Goal: Use online tool/utility: Utilize a website feature to perform a specific function

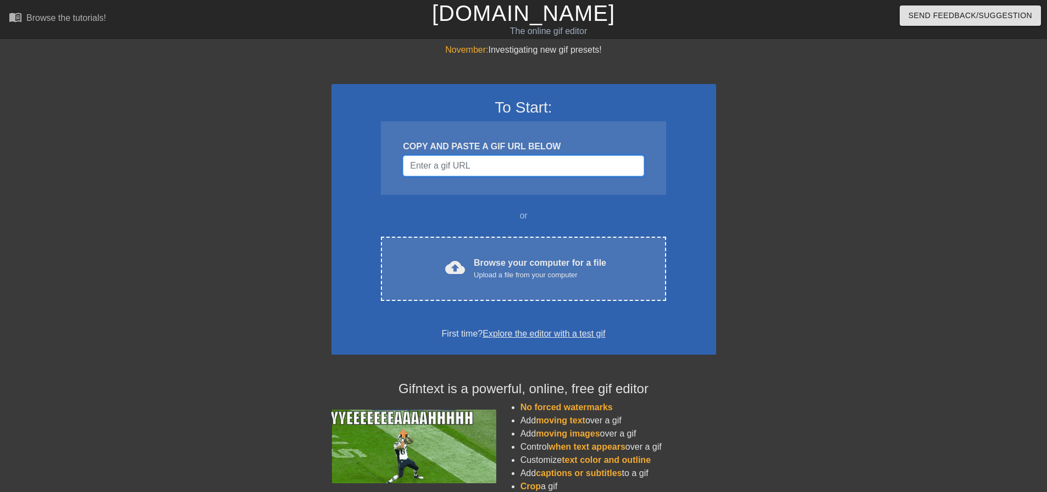
click at [459, 169] on input "Username" at bounding box center [523, 165] width 241 height 21
paste input "[URL][DOMAIN_NAME]"
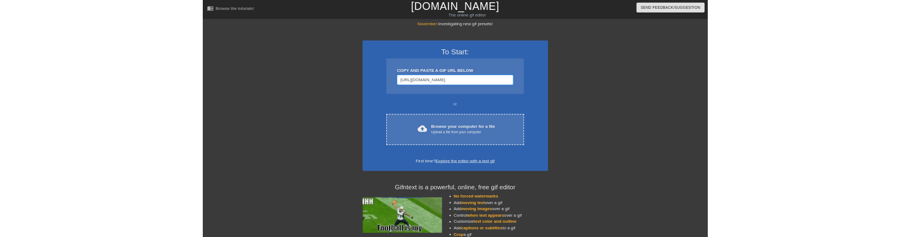
scroll to position [0, 52]
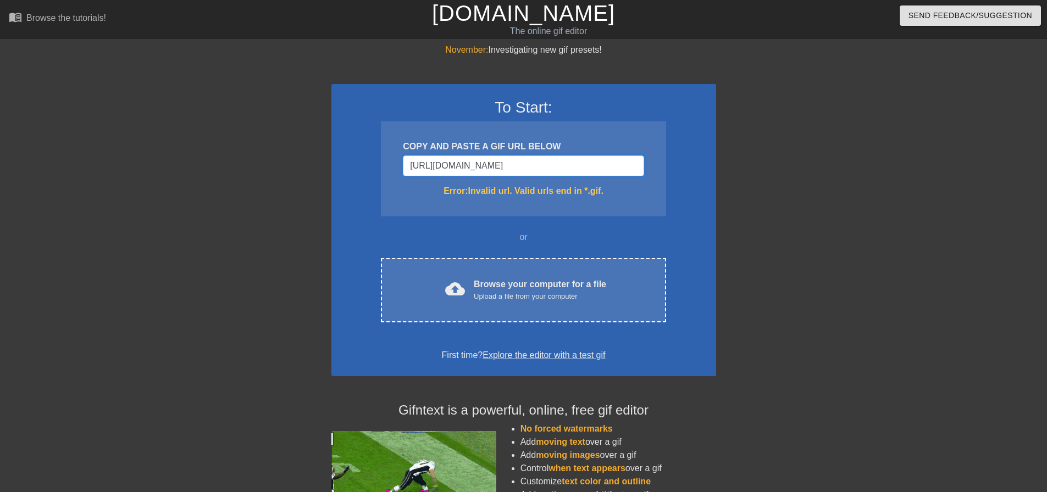
type input "[URL][DOMAIN_NAME]"
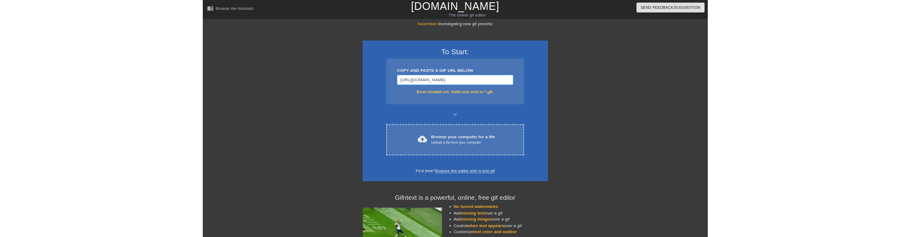
scroll to position [0, 0]
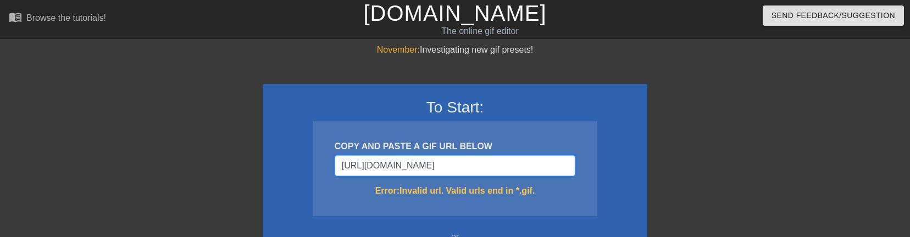
click at [522, 165] on input "[URL][DOMAIN_NAME]" at bounding box center [455, 165] width 241 height 21
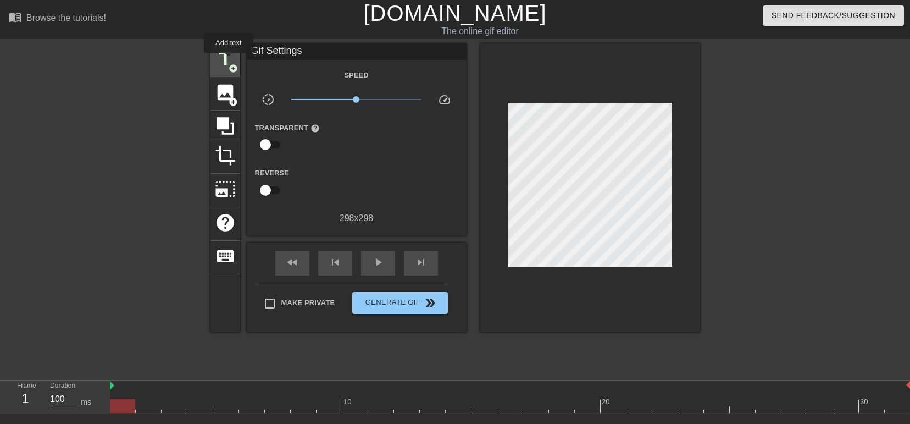
click at [229, 60] on span "title" at bounding box center [225, 58] width 21 height 21
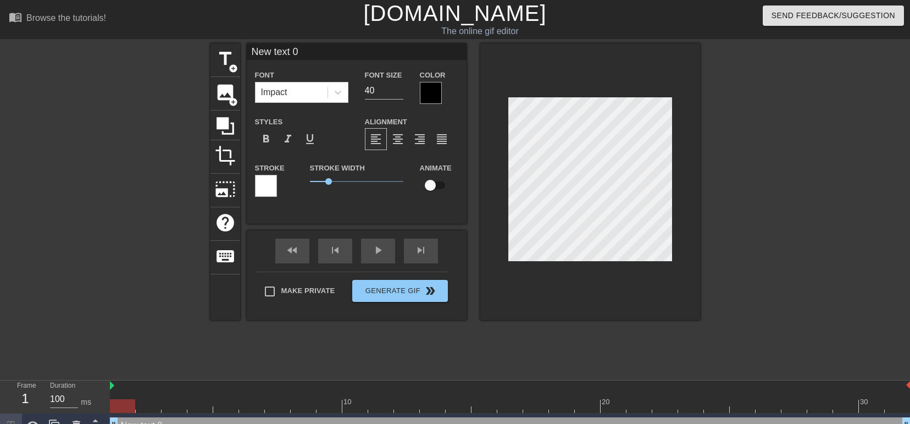
scroll to position [2, 3]
type input "T"
type textarea "T"
type input "TA"
type textarea "TA"
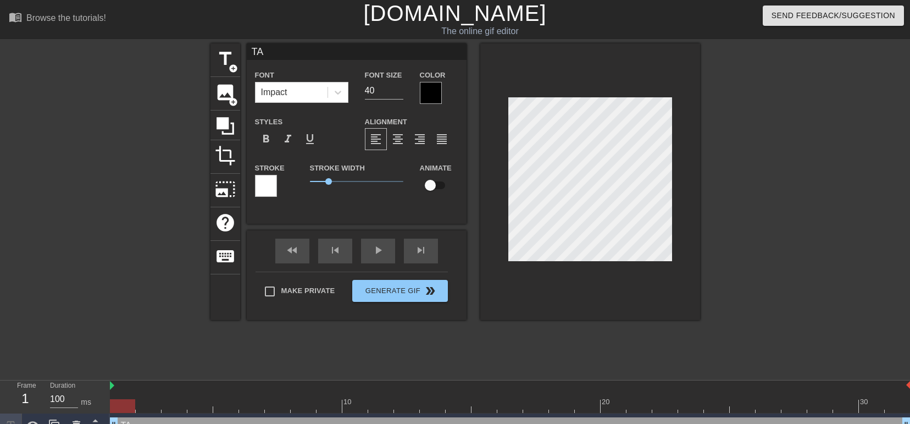
type input "TAN"
type textarea "TAN"
type input "[PERSON_NAME]"
type textarea "[PERSON_NAME]"
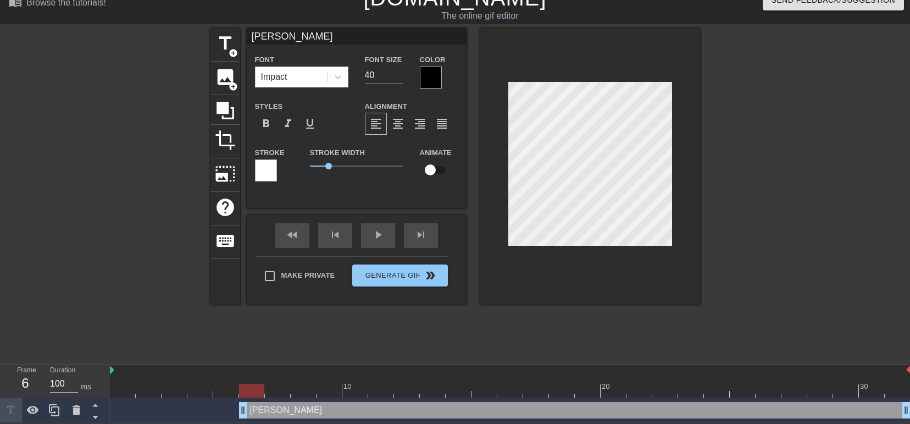
drag, startPoint x: 114, startPoint y: 410, endPoint x: 233, endPoint y: 408, distance: 119.2
click at [233, 237] on div "[PERSON_NAME] drag_handle drag_handle" at bounding box center [510, 410] width 800 height 16
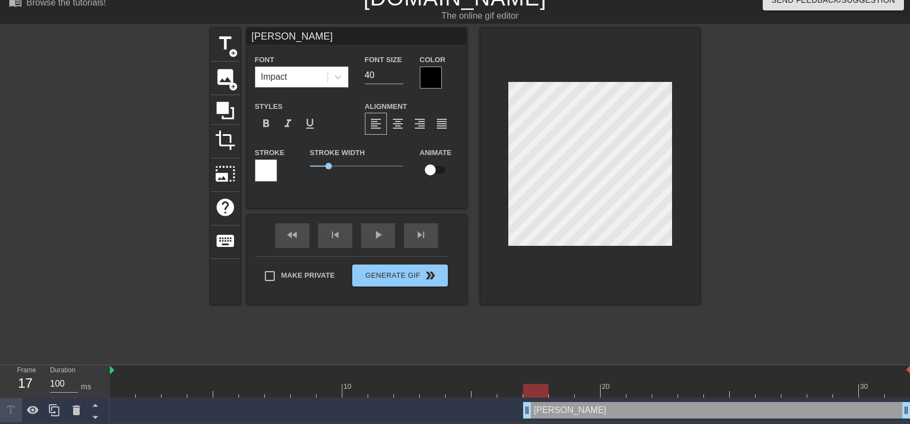
drag, startPoint x: 243, startPoint y: 407, endPoint x: 523, endPoint y: 403, distance: 279.7
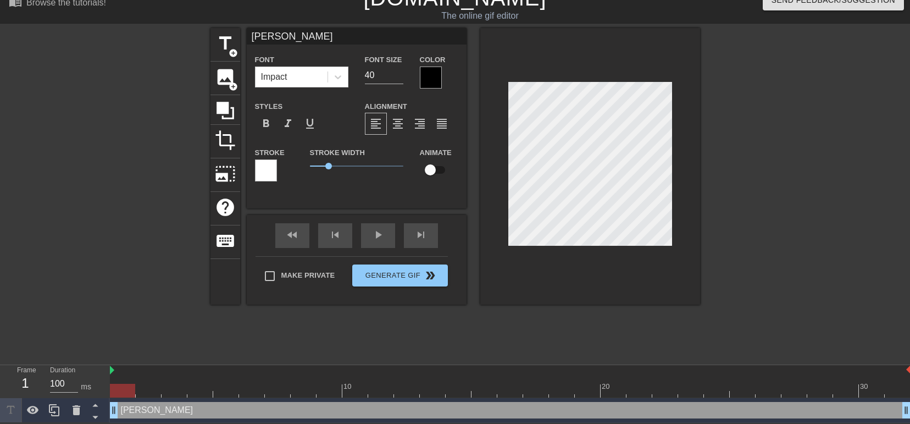
drag, startPoint x: 529, startPoint y: 410, endPoint x: 71, endPoint y: 437, distance: 459.0
click at [71, 237] on html "menu_book Browse the tutorials! [DOMAIN_NAME] The online gif editor Send Feedba…" at bounding box center [455, 204] width 910 height 438
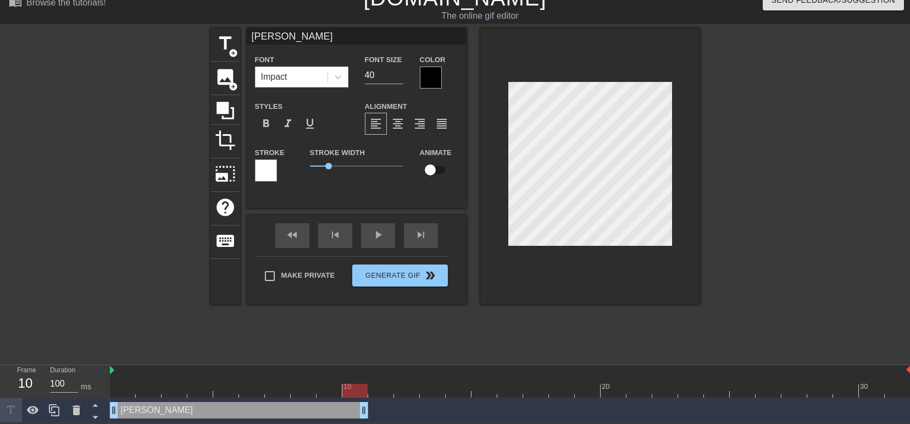
drag, startPoint x: 906, startPoint y: 407, endPoint x: 370, endPoint y: 424, distance: 535.9
click at [370, 237] on html "menu_book Browse the tutorials! [DOMAIN_NAME] The online gif editor Send Feedba…" at bounding box center [455, 204] width 910 height 438
click at [222, 42] on span "title" at bounding box center [225, 43] width 21 height 21
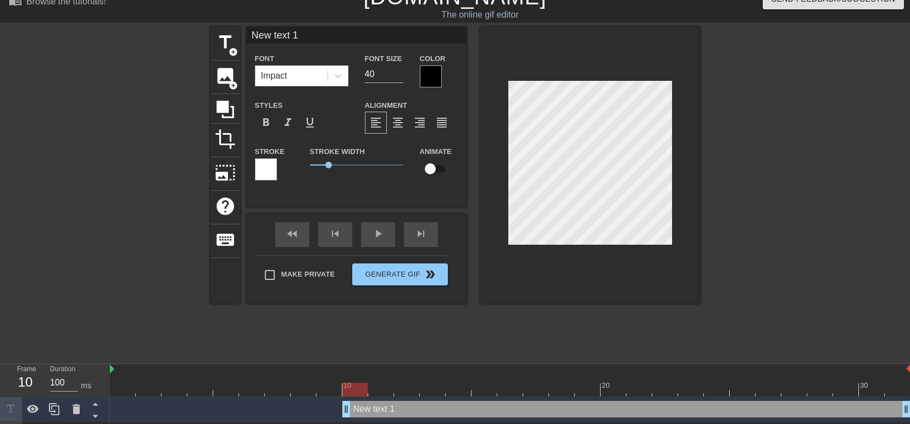
scroll to position [2, 2]
type input "T"
type textarea "T"
type input "Ta"
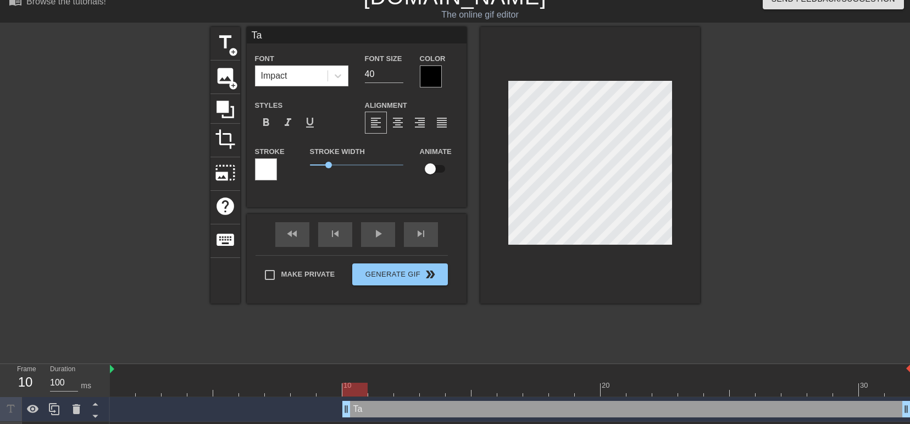
type textarea "Tan"
type input "Tanm"
type textarea "Tanm"
type input "Tan"
type textarea "Tan"
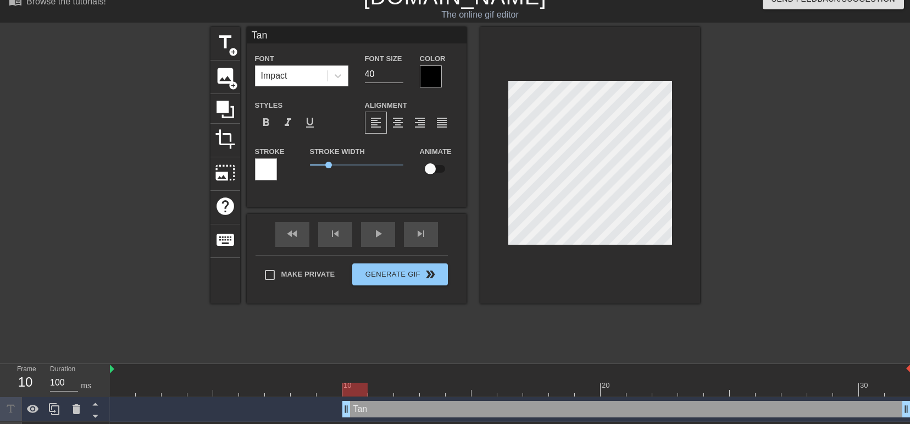
type input "Ta"
type textarea "Ta"
type input "T"
type textarea "T"
type input "TA"
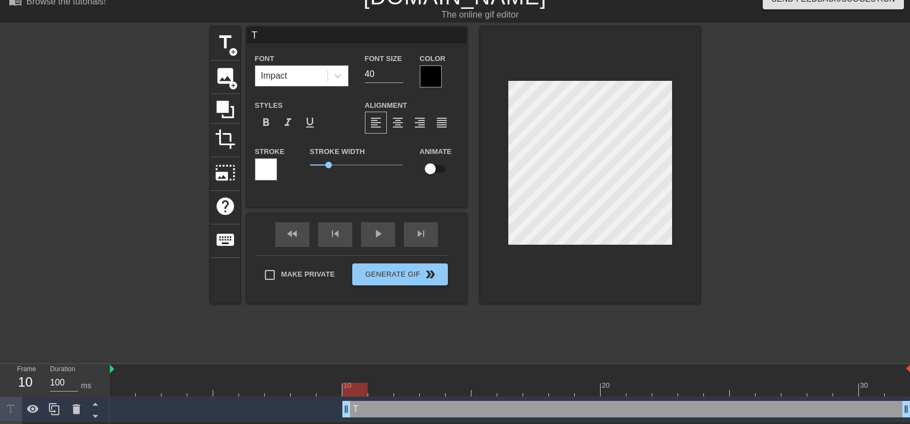
type textarea "TA"
type input "TAN"
type textarea "TAN"
type input "[PERSON_NAME]"
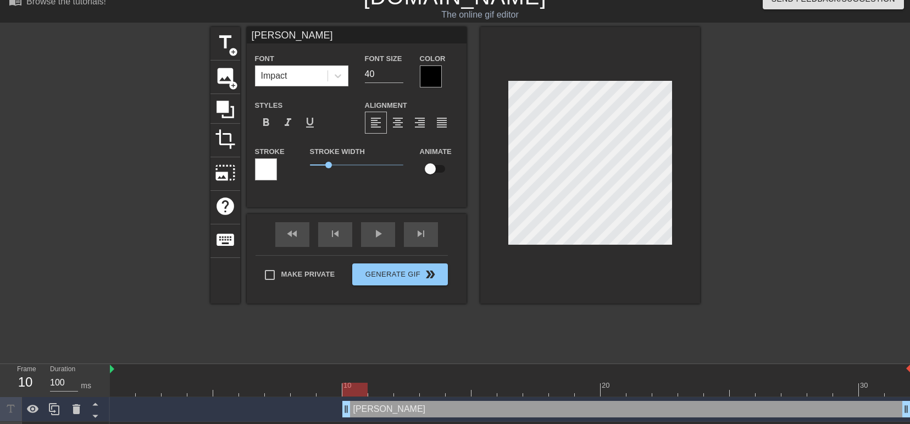
type textarea "[PERSON_NAME]"
drag, startPoint x: 350, startPoint y: 407, endPoint x: 355, endPoint y: 398, distance: 10.4
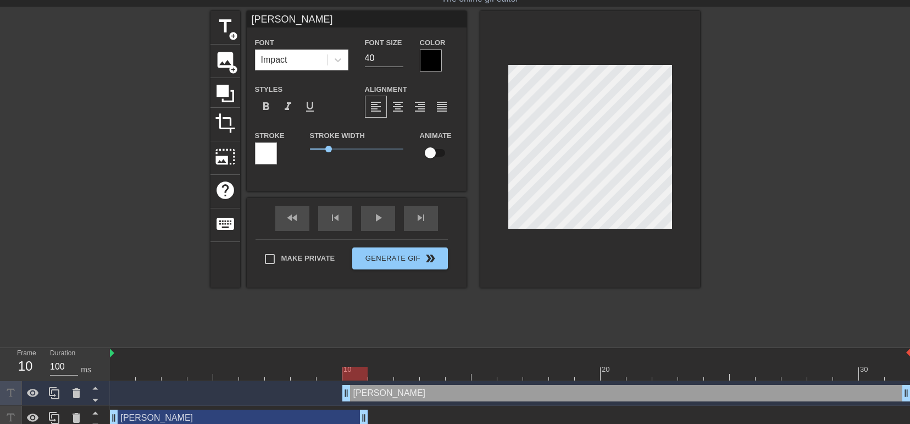
scroll to position [41, 0]
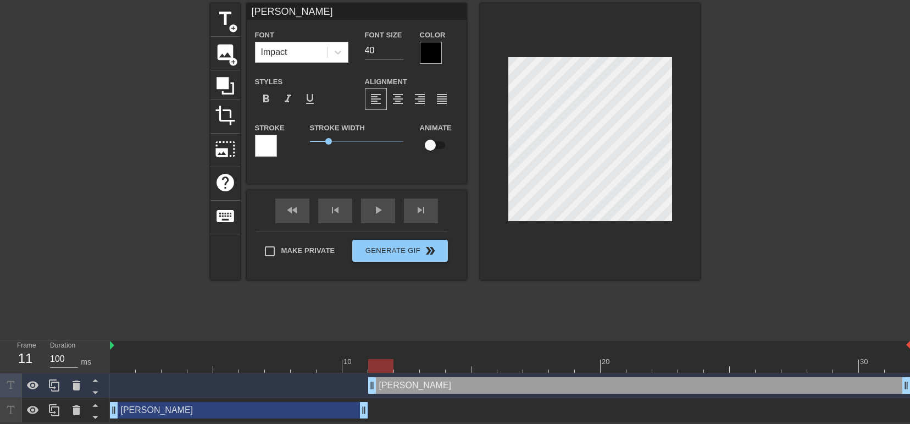
drag, startPoint x: 348, startPoint y: 390, endPoint x: 366, endPoint y: 391, distance: 18.1
click at [366, 237] on div "[PERSON_NAME] drag_handle drag_handle" at bounding box center [510, 385] width 800 height 16
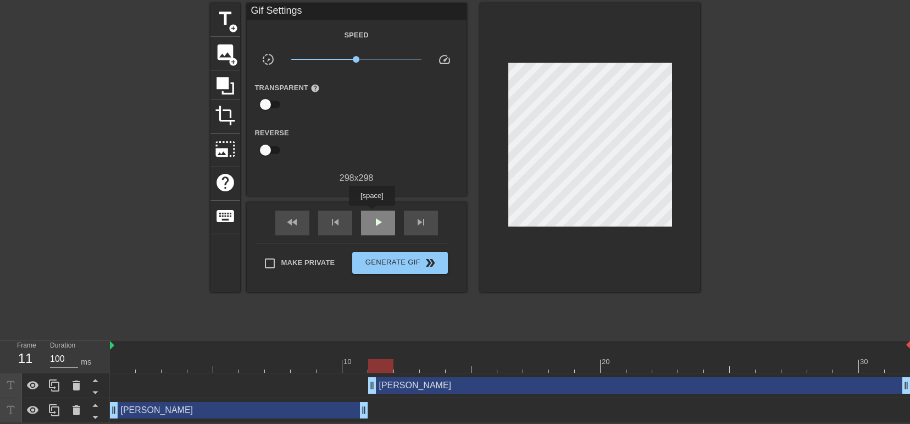
click at [371, 215] on span "play_arrow" at bounding box center [377, 221] width 13 height 13
click at [371, 215] on span "pause" at bounding box center [377, 221] width 13 height 13
click at [366, 219] on div "play_arrow" at bounding box center [378, 222] width 34 height 25
click at [366, 219] on div "pause" at bounding box center [378, 222] width 34 height 25
click at [366, 219] on div "play_arrow" at bounding box center [378, 222] width 34 height 25
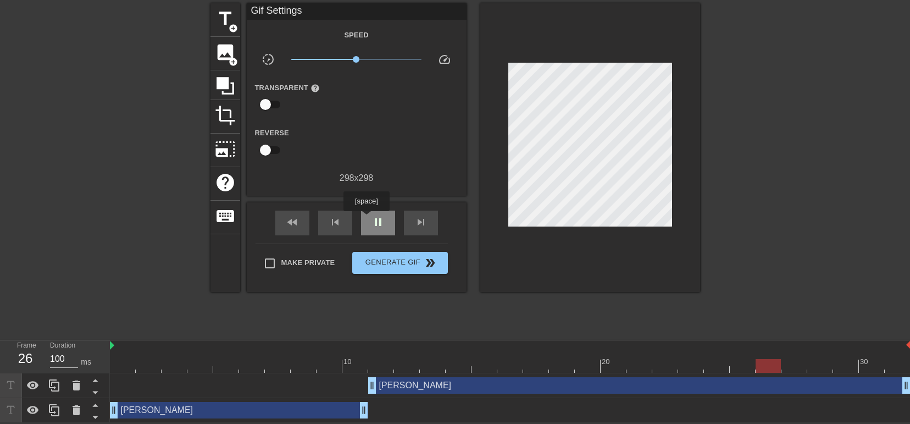
click at [366, 219] on div "pause" at bounding box center [378, 222] width 34 height 25
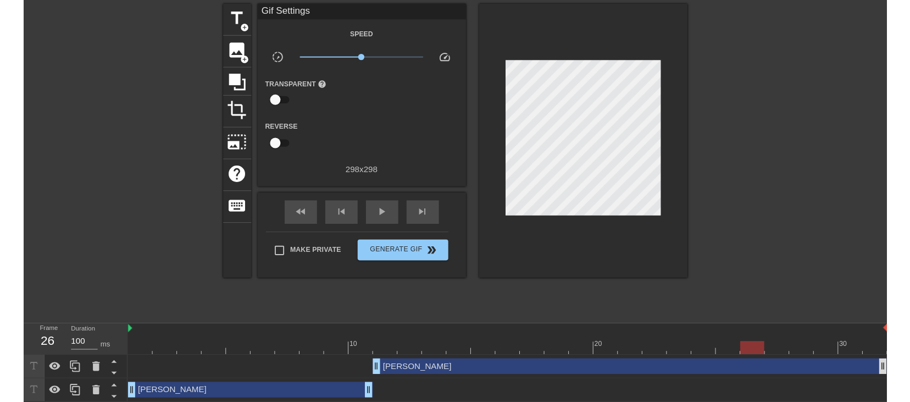
scroll to position [38, 0]
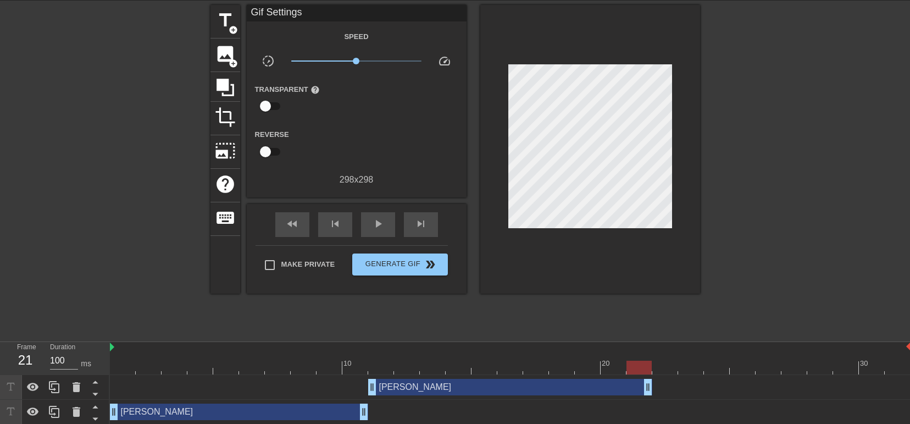
drag, startPoint x: 904, startPoint y: 386, endPoint x: 654, endPoint y: 379, distance: 250.1
click at [654, 237] on div "[PERSON_NAME] drag_handle drag_handle" at bounding box center [510, 387] width 800 height 16
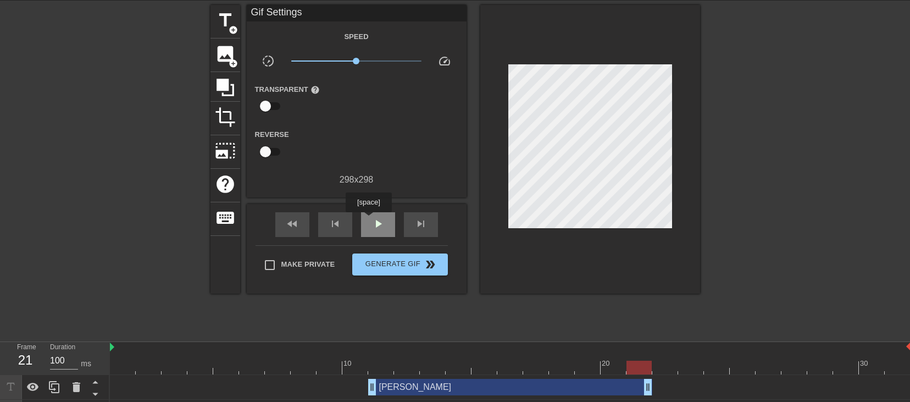
click at [368, 220] on div "play_arrow" at bounding box center [378, 224] width 34 height 25
click at [371, 221] on span "pause" at bounding box center [377, 223] width 13 height 13
click at [371, 221] on span "play_arrow" at bounding box center [377, 223] width 13 height 13
click at [371, 221] on span "pause" at bounding box center [377, 223] width 13 height 13
drag, startPoint x: 812, startPoint y: 368, endPoint x: 659, endPoint y: 360, distance: 153.4
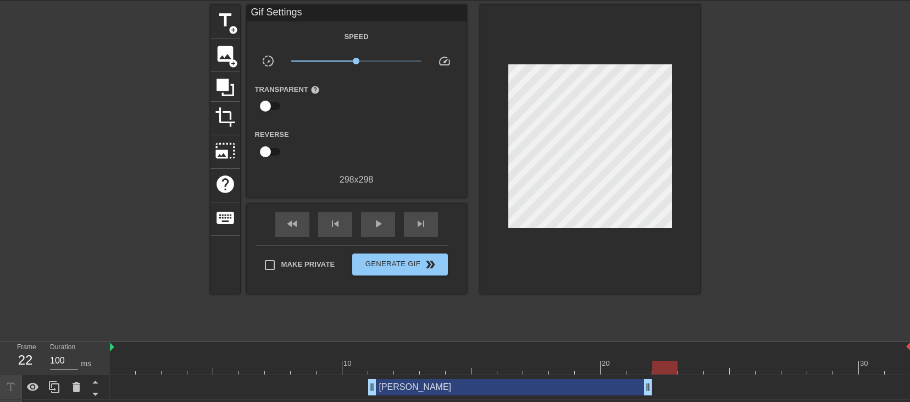
click at [659, 237] on div at bounding box center [664, 367] width 25 height 14
click at [224, 23] on span "title" at bounding box center [225, 20] width 21 height 21
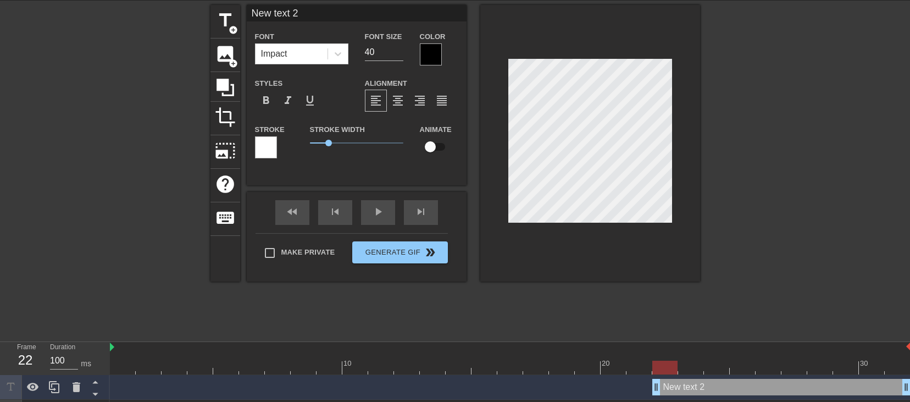
scroll to position [2, 2]
type input "t"
type textarea "t"
type input "ta"
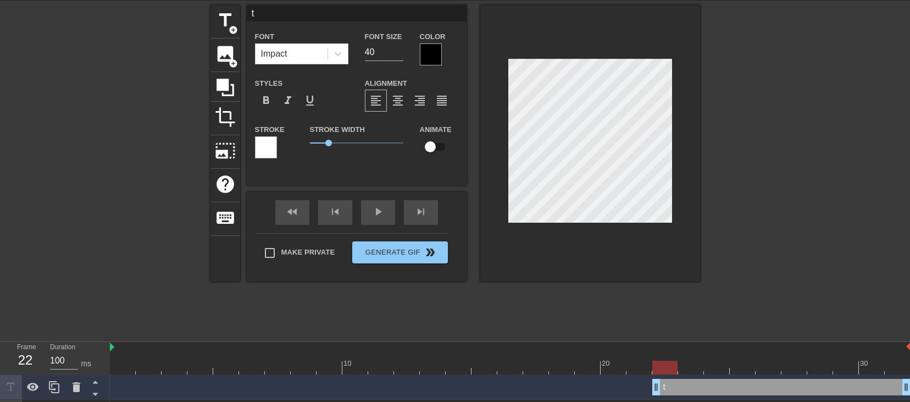
type textarea "ta"
type input "t"
type textarea "t"
type input "T"
type textarea "T"
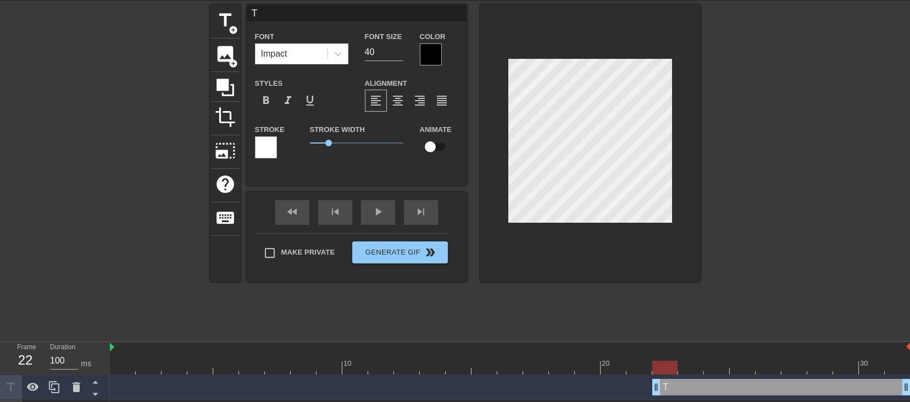
type input "TA"
type textarea "TA"
type input "TAN"
type textarea "[PERSON_NAME]"
type input "[PERSON_NAME]"
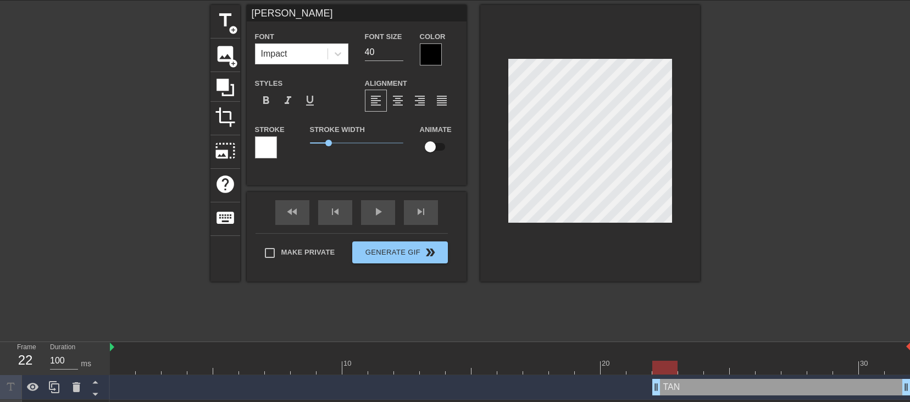
scroll to position [2, 2]
type textarea "[PERSON_NAME]"
drag, startPoint x: 670, startPoint y: 363, endPoint x: 103, endPoint y: 389, distance: 567.0
click at [103, 237] on div "Frame 1 Duration 100 ms 10 20 30 [PERSON_NAME] drag_handle drag_handle [PERSON_…" at bounding box center [455, 395] width 910 height 107
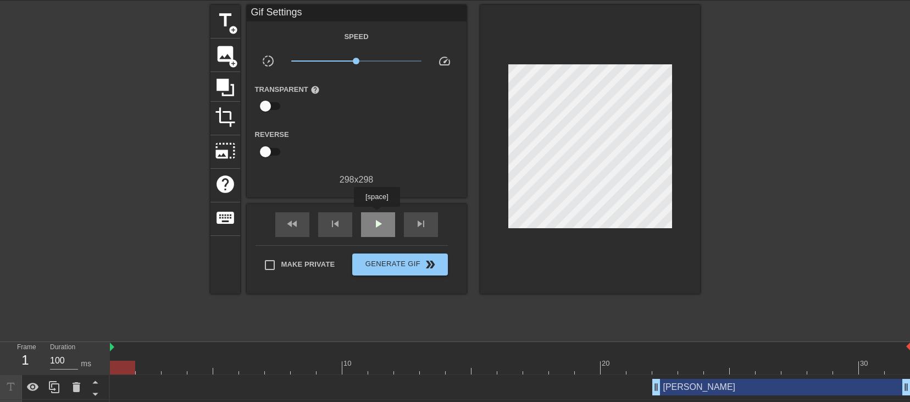
click at [376, 214] on div "play_arrow" at bounding box center [378, 224] width 34 height 25
click at [376, 214] on div "pause" at bounding box center [378, 224] width 34 height 25
drag, startPoint x: 568, startPoint y: 368, endPoint x: 101, endPoint y: 367, distance: 467.0
click at [101, 237] on div "Frame 1 Duration 100 ms 10 20 30 [PERSON_NAME] drag_handle drag_handle [PERSON_…" at bounding box center [455, 395] width 910 height 107
click at [231, 25] on span "add_circle" at bounding box center [233, 29] width 9 height 9
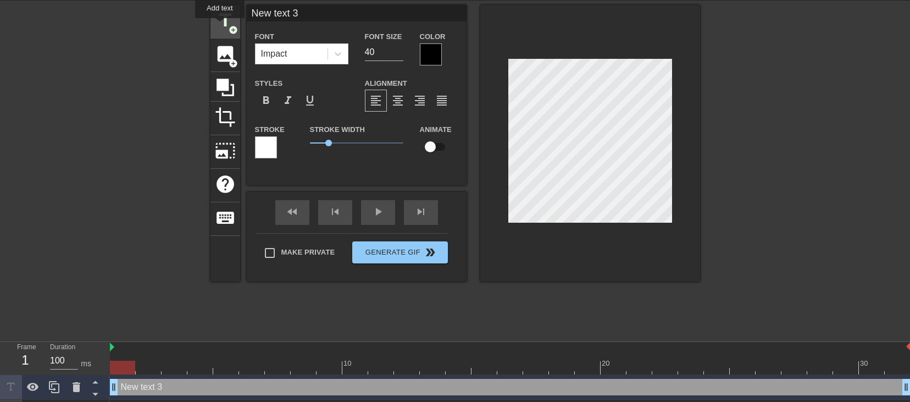
click at [220, 25] on span "title" at bounding box center [225, 20] width 21 height 21
type input "New text 4"
click at [638, 237] on div "menu_book Browse the tutorials! [DOMAIN_NAME] The online gif editor Send Feedba…" at bounding box center [455, 230] width 910 height 537
type input "New text 3"
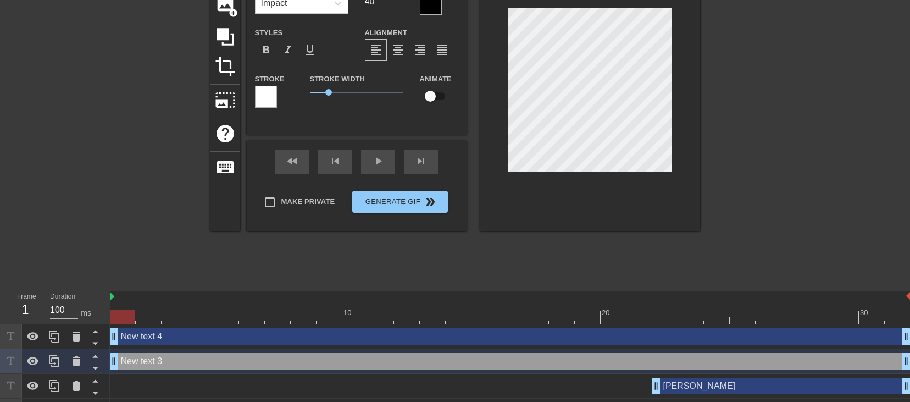
scroll to position [137, 0]
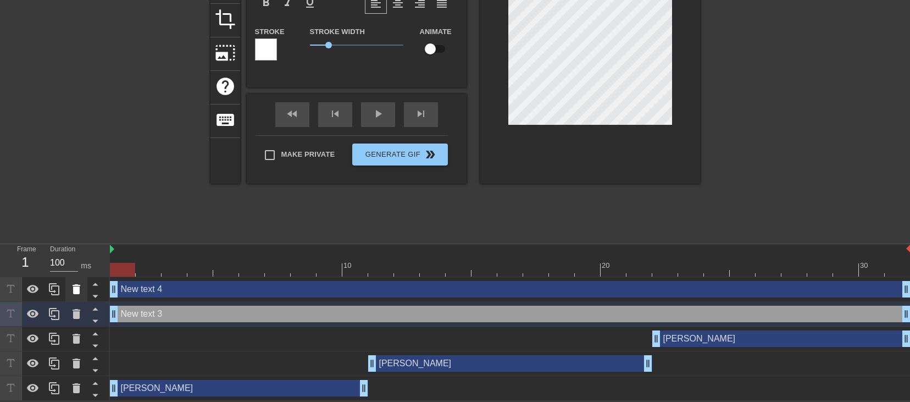
click at [82, 237] on icon at bounding box center [76, 288] width 13 height 13
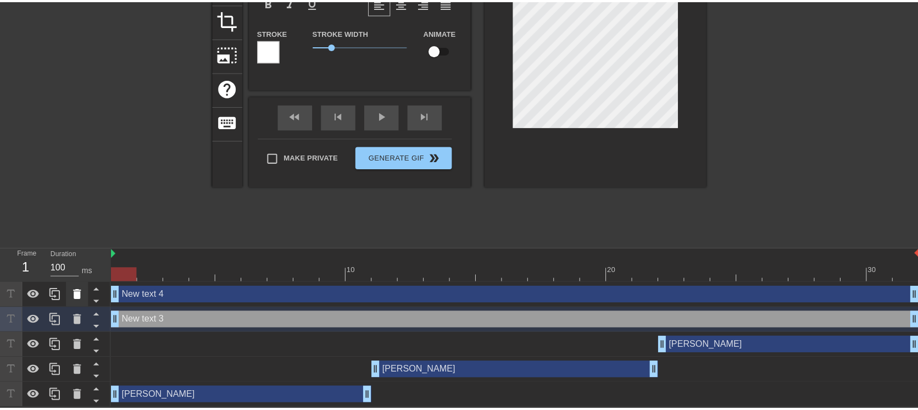
scroll to position [129, 0]
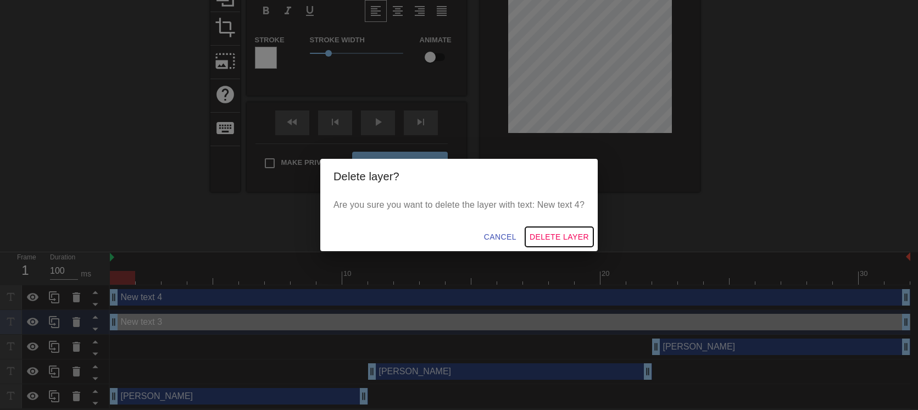
click at [543, 233] on span "Delete Layer" at bounding box center [559, 237] width 59 height 14
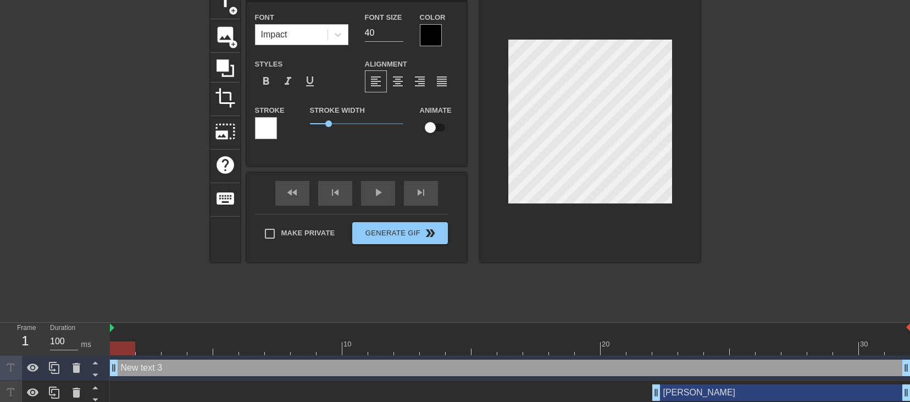
scroll to position [2, 3]
type input "R"
type textarea "R"
type input "RE"
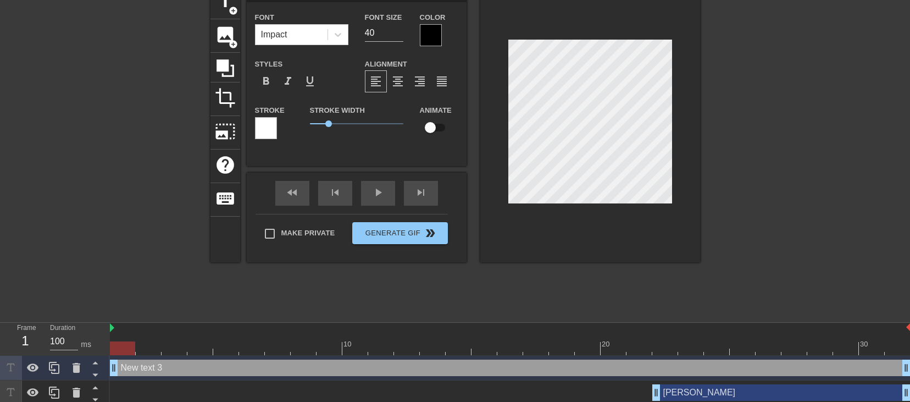
type textarea "RE"
type input "RES"
type textarea "RES"
type input "RE"
type textarea "RE"
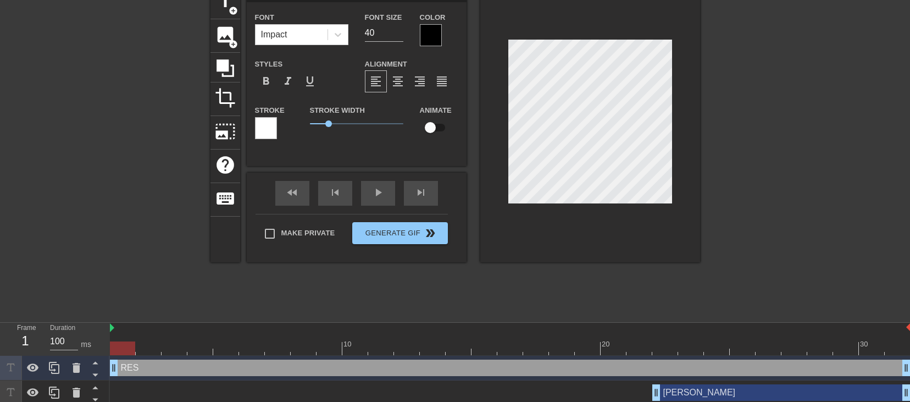
type input "R"
type textarea "R"
type input "Re"
type textarea "Re"
type input "Res"
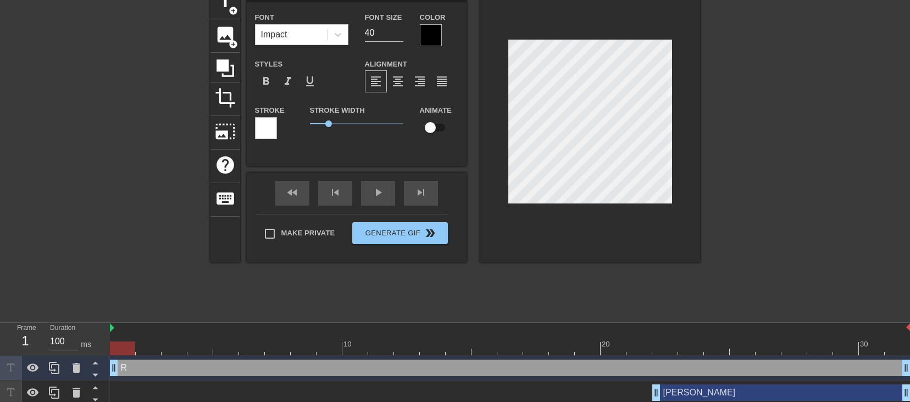
type textarea "Res"
type input "Resp"
type textarea "Resp"
type input "Respo"
type textarea "Respo"
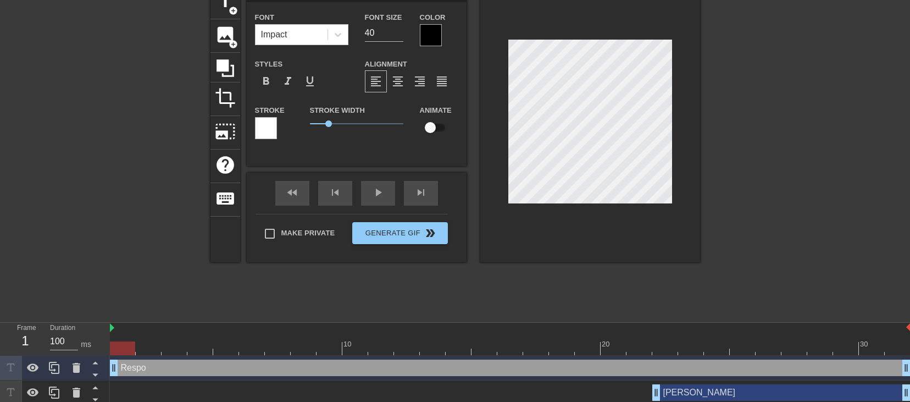
type input "Respob"
type textarea "Respob"
type input "Respobs"
type textarea "Respobs"
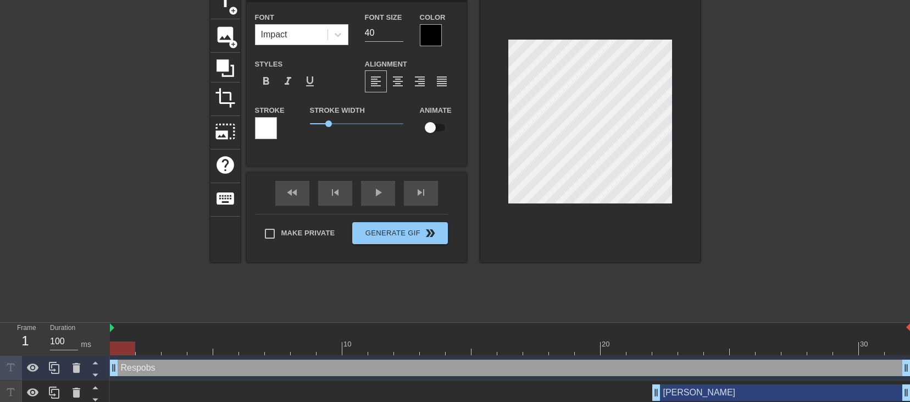
type input "Respob"
type textarea "Respob"
type input "Respo"
type textarea "Respo"
type input "Resp"
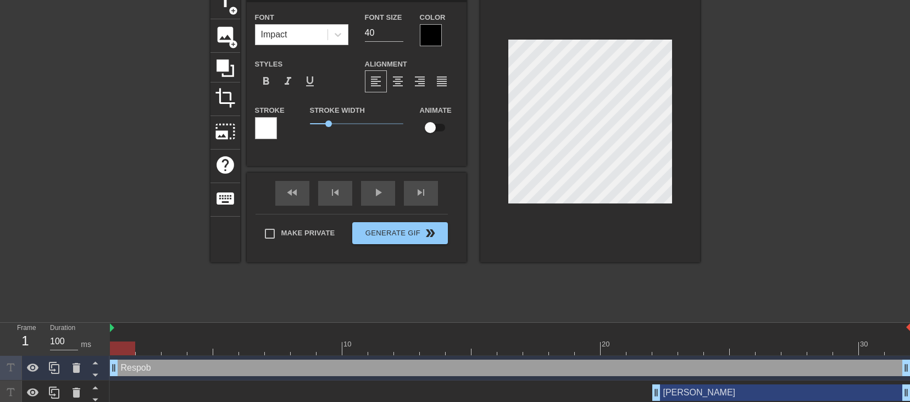
type textarea "Resp"
type input "Res"
type textarea "Res"
type input "Ress"
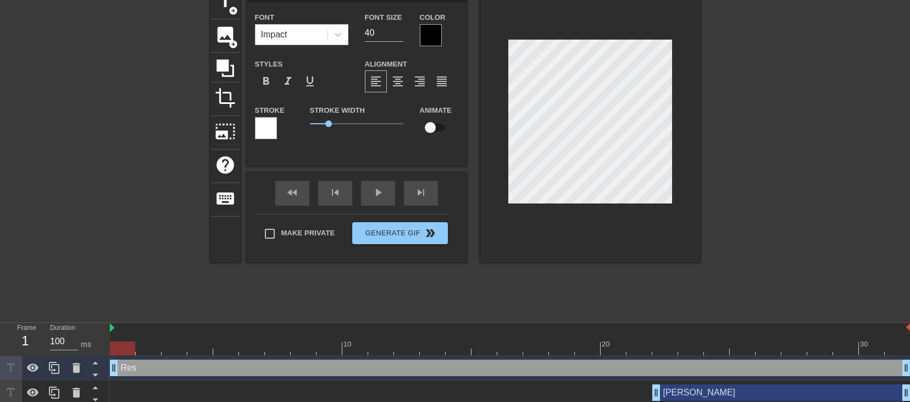
type textarea "Ress"
type input "Ressp"
type textarea "Ressp"
type input "Resspo"
type textarea "Resspo"
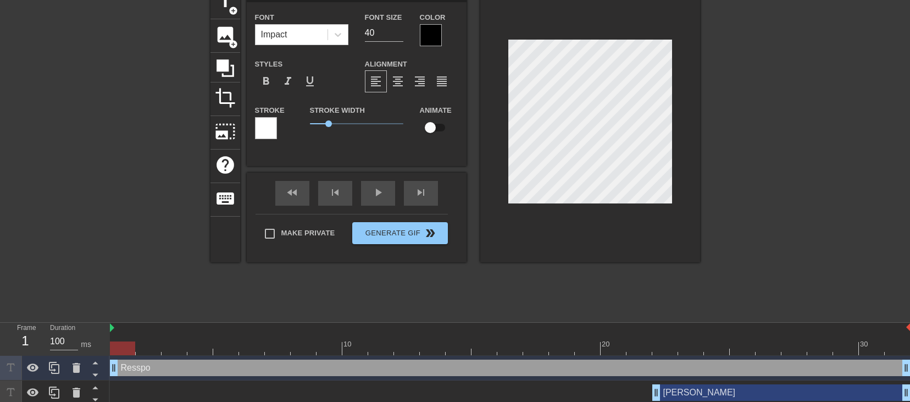
type input "Ressp"
type textarea "Ressp"
type input "Ress"
type textarea "Ress"
type input "Res"
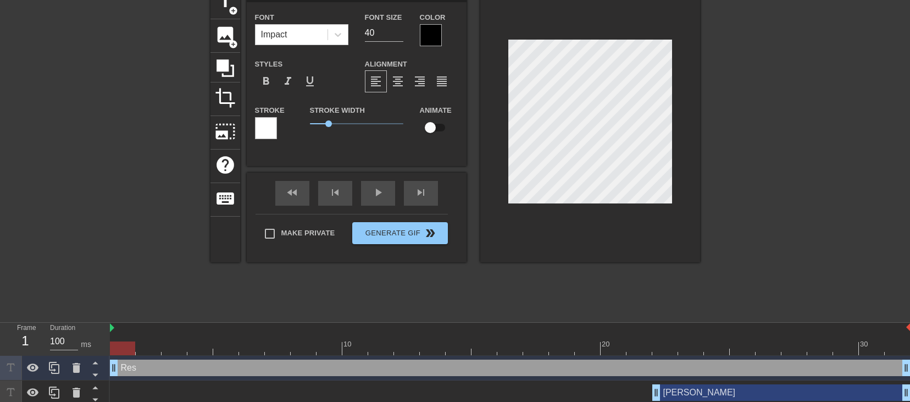
type textarea "Res"
paste textarea "responsibilities in the cage"
type input "responsibilities in the cage"
type textarea "responsibilities in the cage"
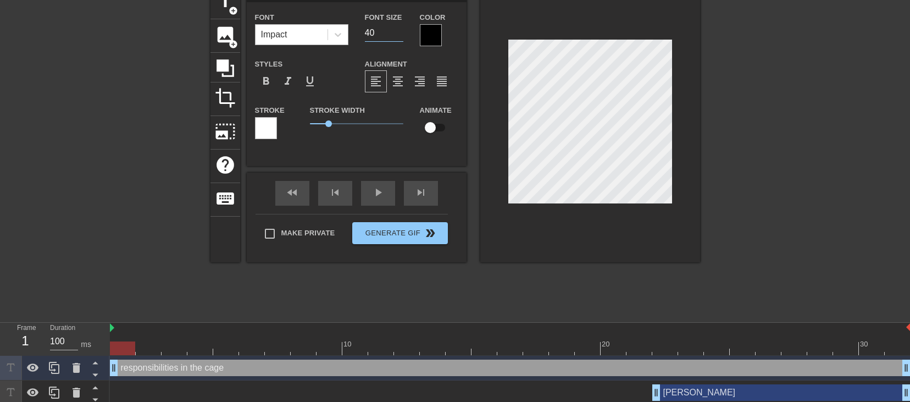
drag, startPoint x: 355, startPoint y: 32, endPoint x: 348, endPoint y: 32, distance: 7.7
click at [348, 32] on div "Font Impact Font Size 40 Color" at bounding box center [357, 28] width 220 height 36
type input "20"
drag, startPoint x: 326, startPoint y: 124, endPoint x: 315, endPoint y: 125, distance: 10.5
click at [315, 125] on span "0.3" at bounding box center [315, 123] width 7 height 7
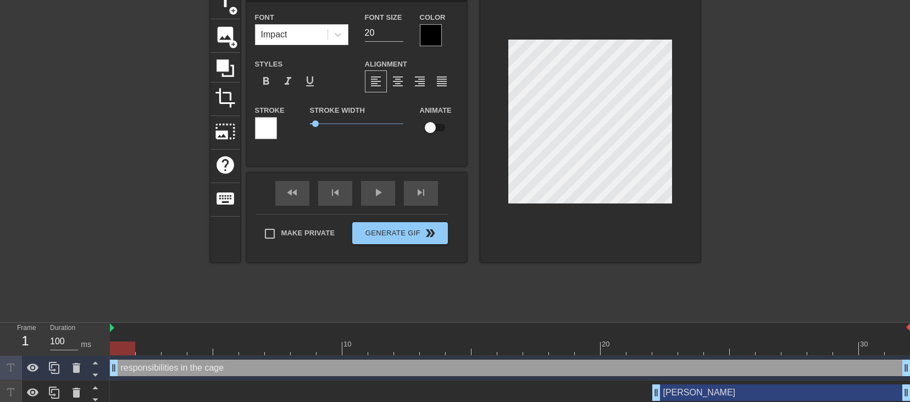
scroll to position [1, 1]
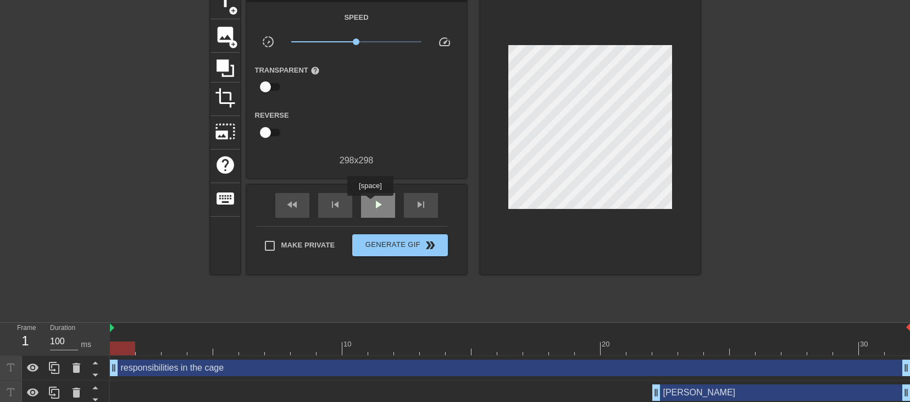
click at [370, 203] on div "play_arrow" at bounding box center [378, 205] width 34 height 25
click at [370, 203] on div "pause" at bounding box center [378, 205] width 34 height 25
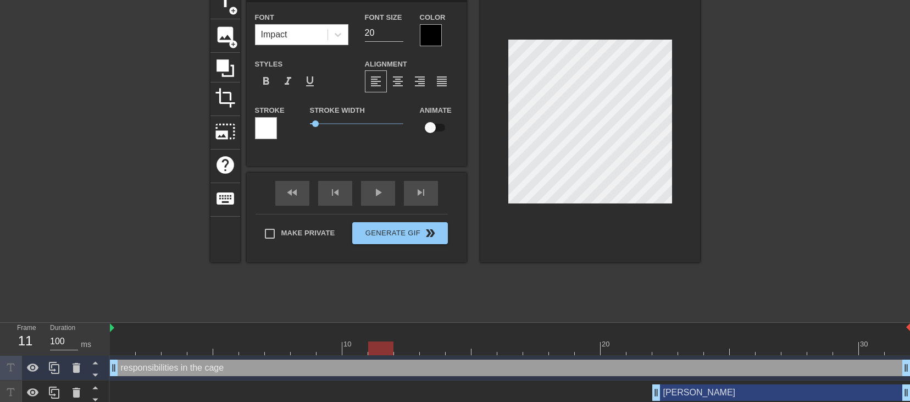
scroll to position [2, 2]
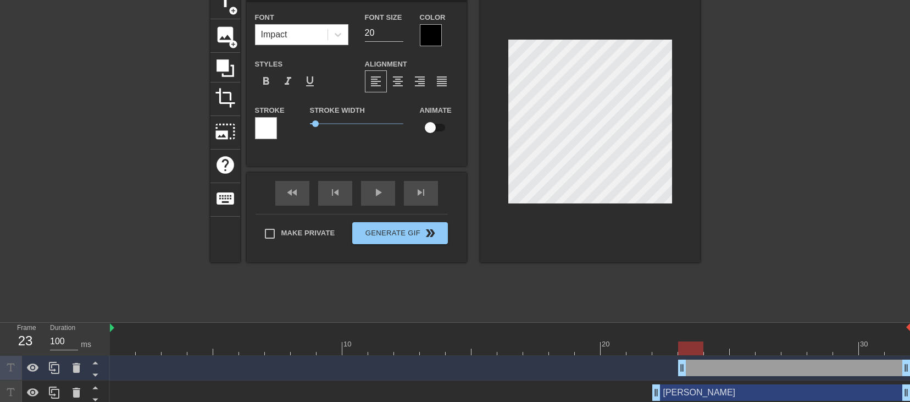
drag, startPoint x: 117, startPoint y: 372, endPoint x: 680, endPoint y: 361, distance: 562.7
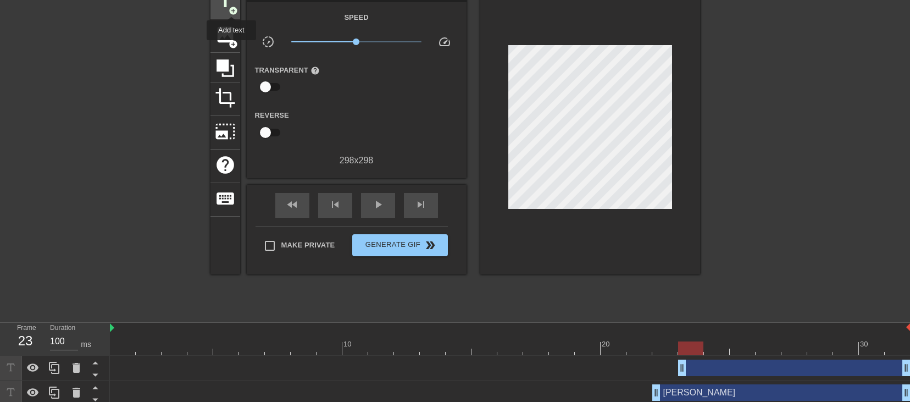
click at [231, 7] on span "add_circle" at bounding box center [233, 10] width 9 height 9
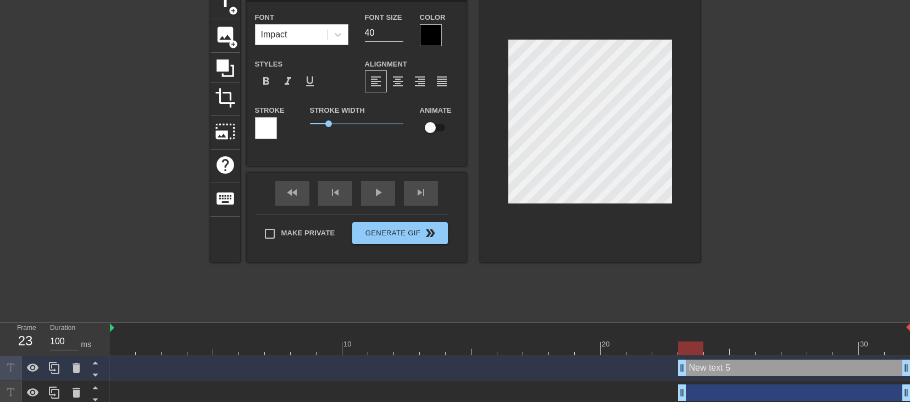
type input "responsibilities in the cage text 5"
type textarea "responsibilities in the cage text 5"
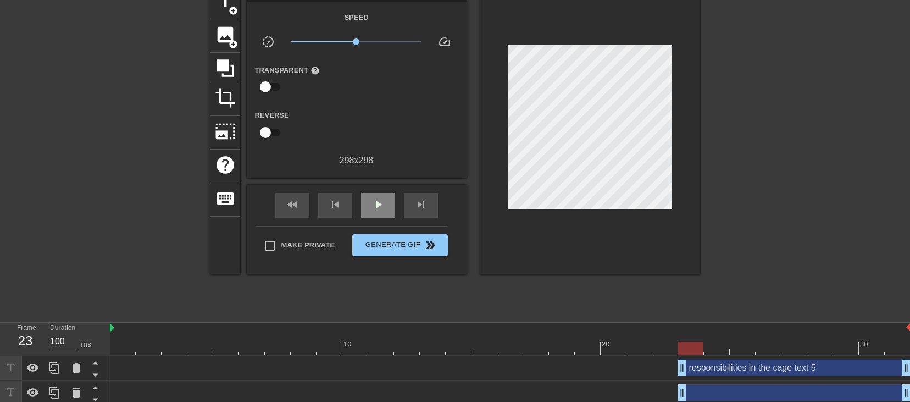
click at [371, 186] on div "fast_rewind skip_previous play_arrow skip_next" at bounding box center [356, 205] width 179 height 41
click at [375, 200] on span "play_arrow" at bounding box center [377, 204] width 13 height 13
click at [375, 200] on span "pause" at bounding box center [377, 204] width 13 height 13
drag, startPoint x: 814, startPoint y: 350, endPoint x: 717, endPoint y: 353, distance: 97.3
click at [717, 237] on div at bounding box center [716, 348] width 25 height 14
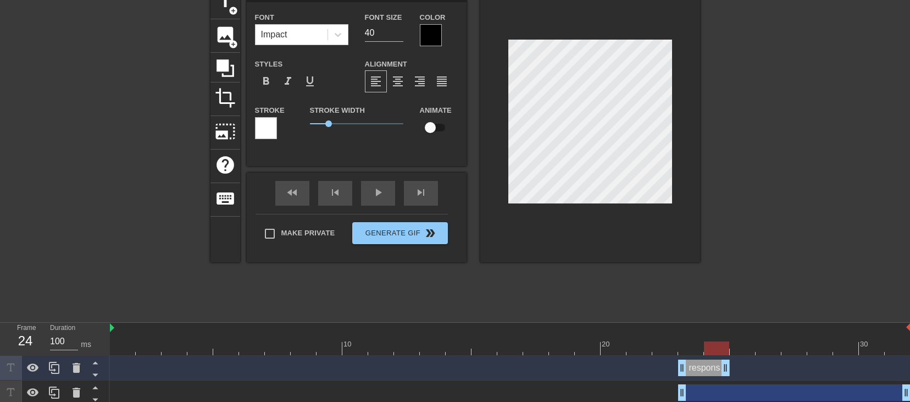
drag, startPoint x: 906, startPoint y: 366, endPoint x: 731, endPoint y: 371, distance: 175.3
click at [731, 237] on div "responsibilities in the cage text 5 drag_handle drag_handle" at bounding box center [510, 367] width 800 height 16
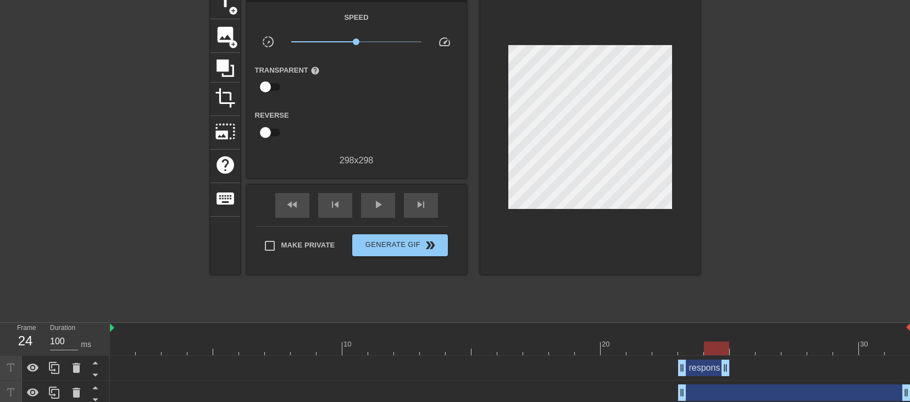
click at [358, 194] on div "fast_rewind skip_previous play_arrow skip_next" at bounding box center [356, 205] width 179 height 41
click at [368, 196] on div "play_arrow" at bounding box center [378, 205] width 34 height 25
click at [368, 196] on div "pause" at bounding box center [378, 205] width 34 height 25
drag, startPoint x: 678, startPoint y: 392, endPoint x: 691, endPoint y: 392, distance: 12.6
drag, startPoint x: 687, startPoint y: 392, endPoint x: 734, endPoint y: 390, distance: 47.3
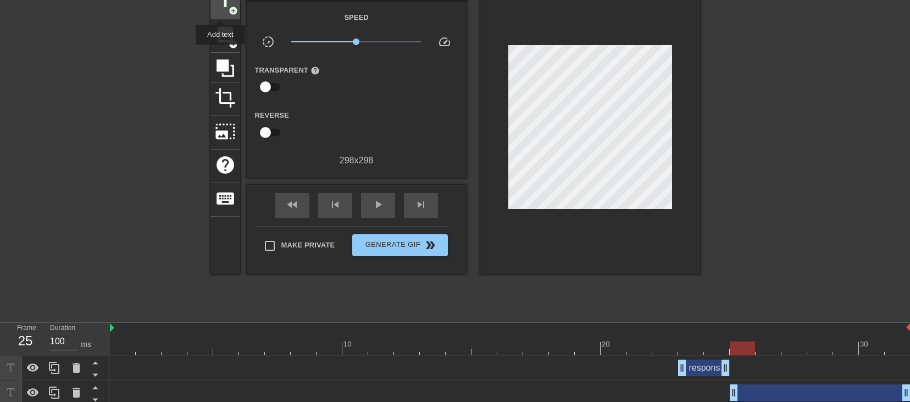
click at [225, 10] on span "title" at bounding box center [225, 1] width 21 height 21
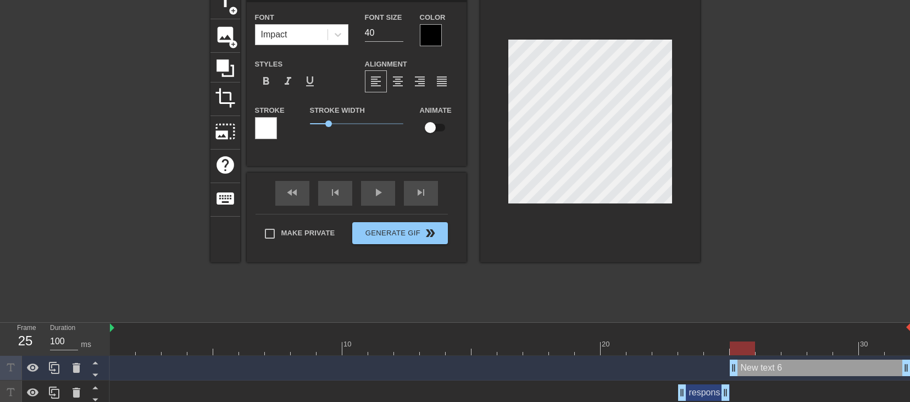
paste textarea "responsibilities in the cage"
type input "responsibilities in the cage"
type textarea "responsibilities in the cage"
type input "responsibilities in the cage"
type textarea "responsibilities in the cage"
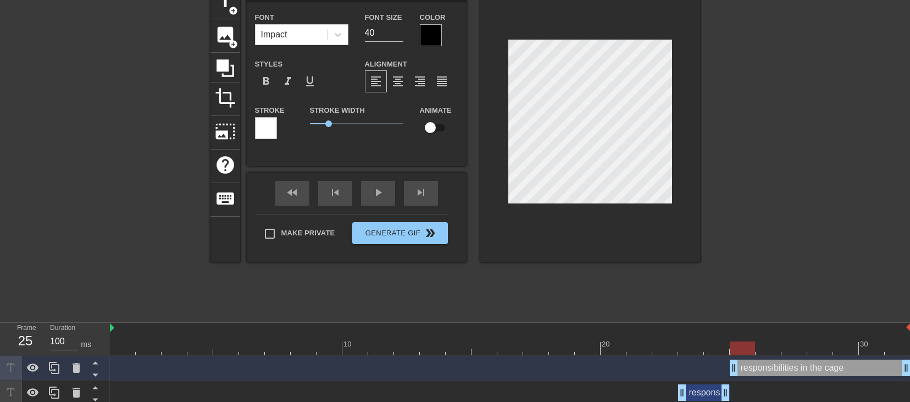
scroll to position [2, 2]
click at [368, 191] on div "fast_rewind skip_previous play_arrow skip_next" at bounding box center [356, 193] width 179 height 41
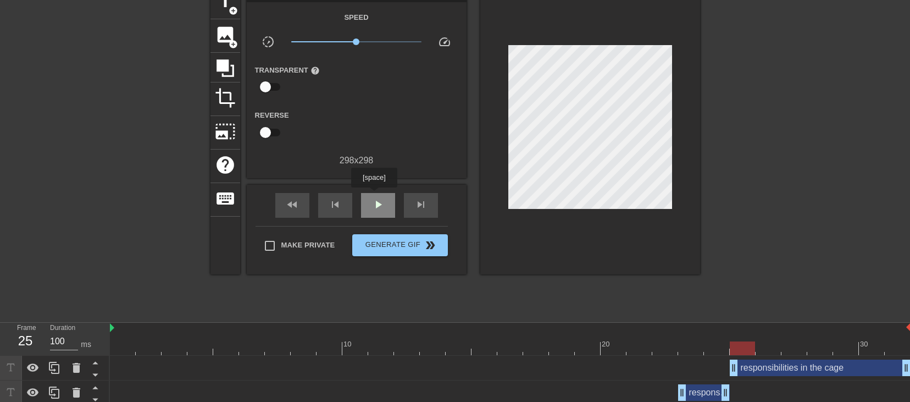
click at [371, 196] on div "play_arrow" at bounding box center [378, 205] width 34 height 25
click at [371, 198] on span "pause" at bounding box center [377, 204] width 13 height 13
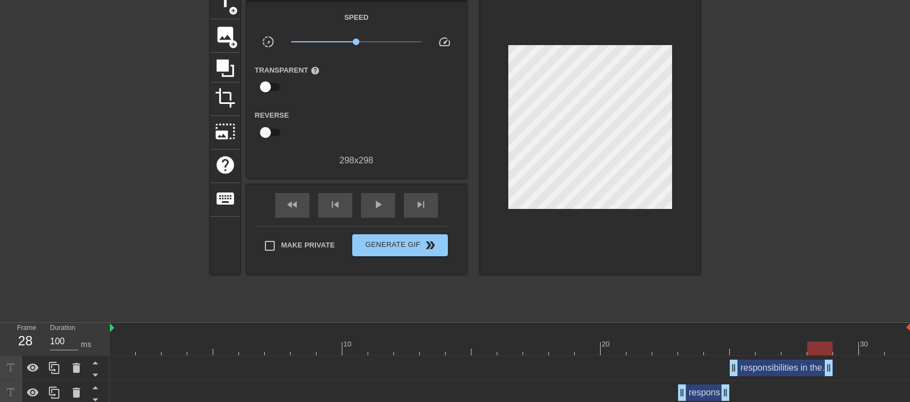
drag, startPoint x: 905, startPoint y: 369, endPoint x: 821, endPoint y: 372, distance: 84.1
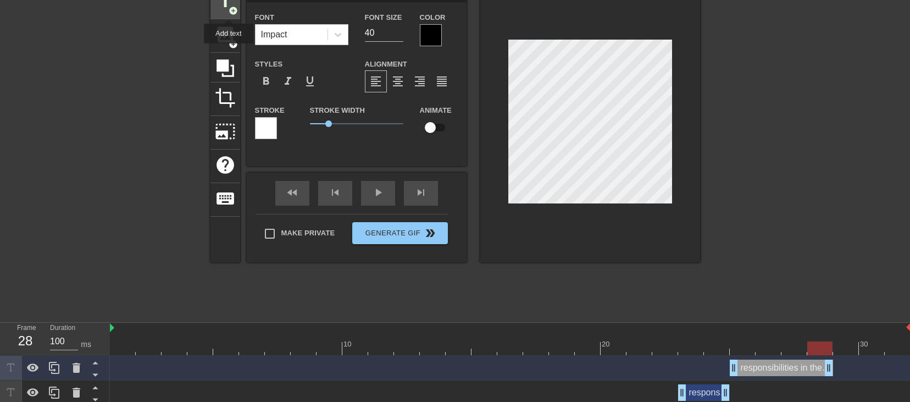
click at [229, 10] on span "add_circle" at bounding box center [233, 10] width 9 height 9
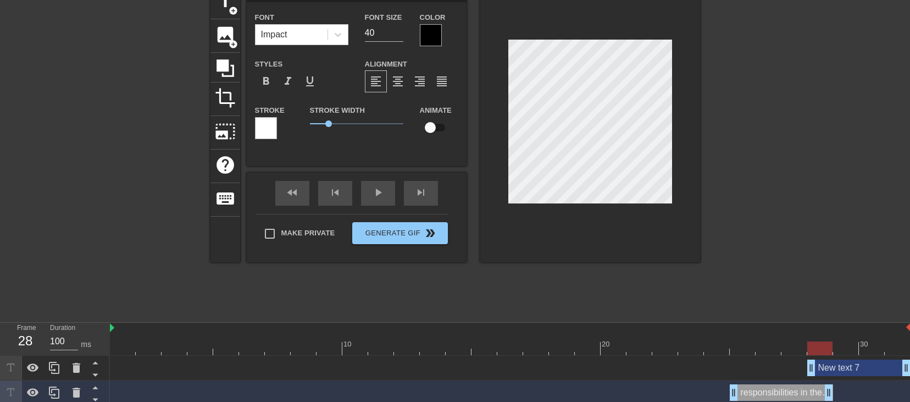
scroll to position [2, 1]
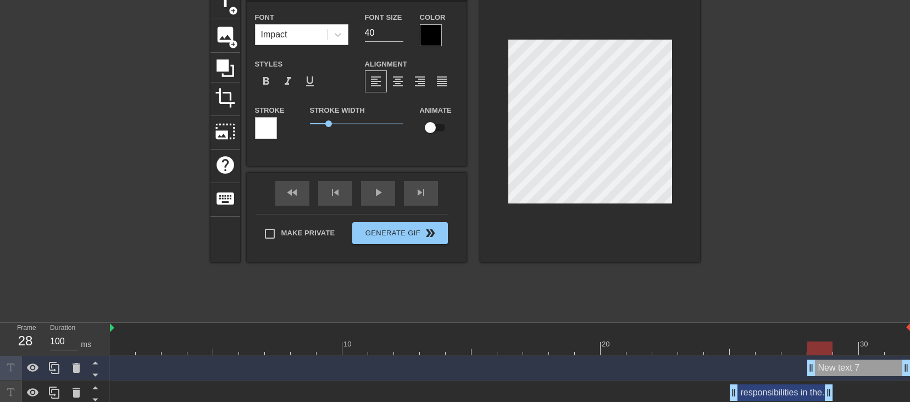
type input "responsibilities in the cage"
type textarea "responsibilities in the cage"
type input "responsibilities in the cage"
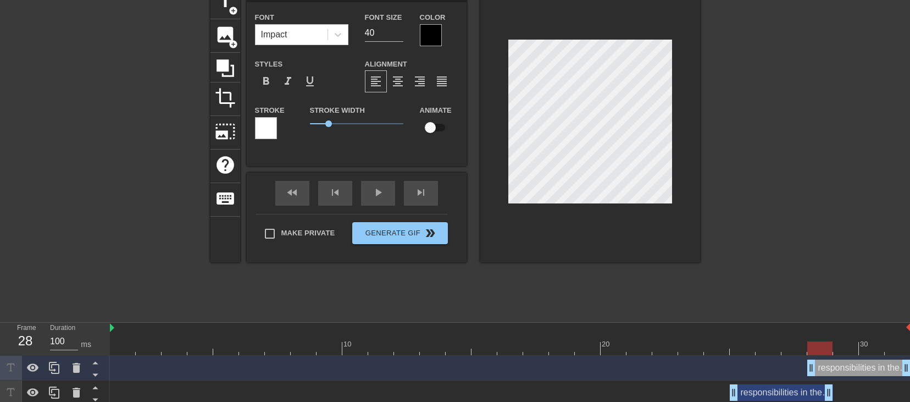
scroll to position [2, 2]
type textarea "responsibilities i n the cage"
drag, startPoint x: 827, startPoint y: 396, endPoint x: 809, endPoint y: 394, distance: 18.2
click at [809, 237] on div "responsibilities in the cage drag_handle drag_handle" at bounding box center [510, 392] width 800 height 16
type input "responsibilities in the cage"
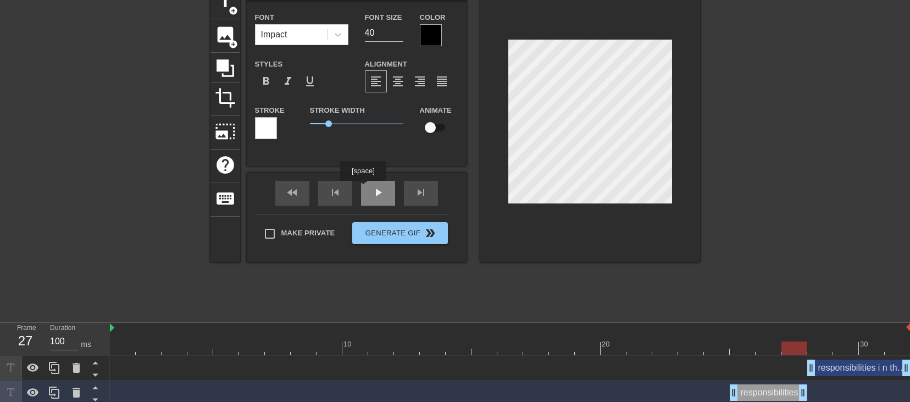
click at [363, 188] on div "fast_rewind skip_previous play_arrow skip_next" at bounding box center [356, 193] width 179 height 41
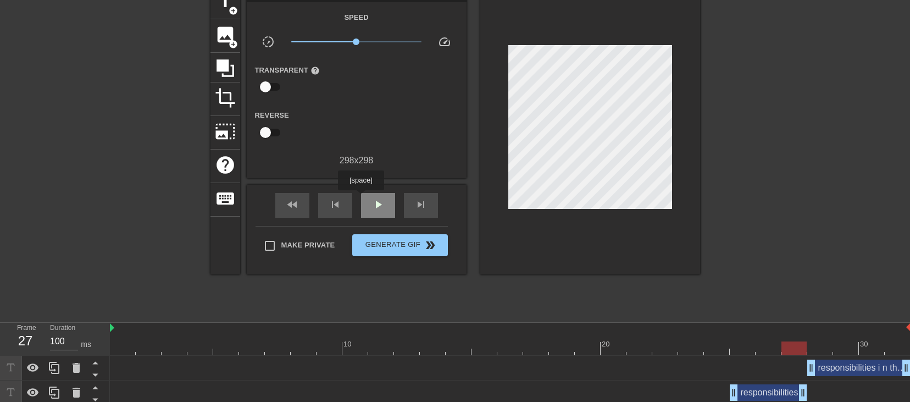
click at [361, 198] on div "play_arrow" at bounding box center [378, 205] width 34 height 25
click at [361, 198] on div "pause" at bounding box center [378, 205] width 34 height 25
click at [361, 198] on div "play_arrow" at bounding box center [378, 205] width 34 height 25
click at [361, 198] on div "pause" at bounding box center [378, 205] width 34 height 25
click at [363, 188] on div "fast_rewind skip_previous play_arrow skip_next" at bounding box center [356, 205] width 179 height 41
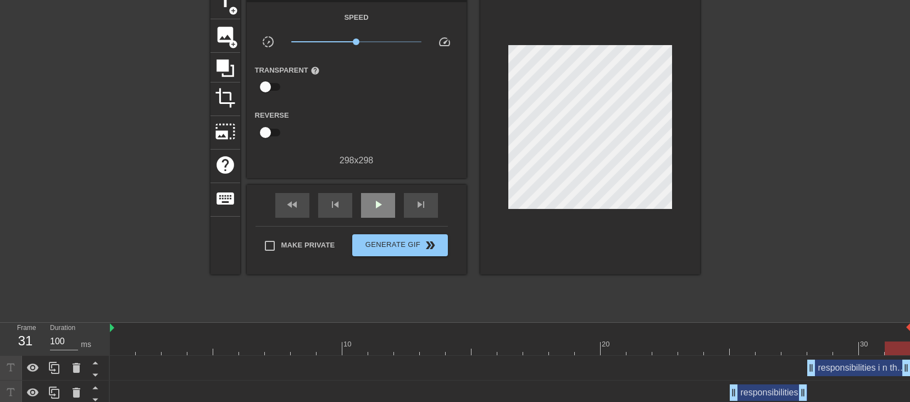
click at [366, 203] on div "play_arrow" at bounding box center [378, 205] width 34 height 25
click at [366, 203] on div "pause" at bounding box center [378, 205] width 34 height 25
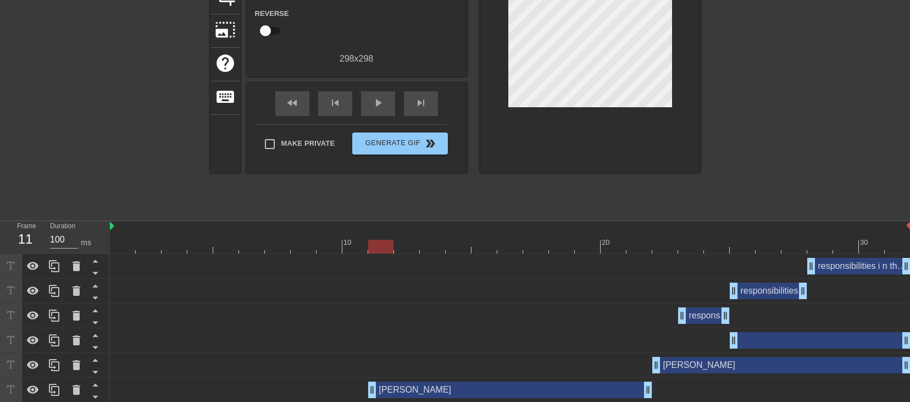
scroll to position [187, 0]
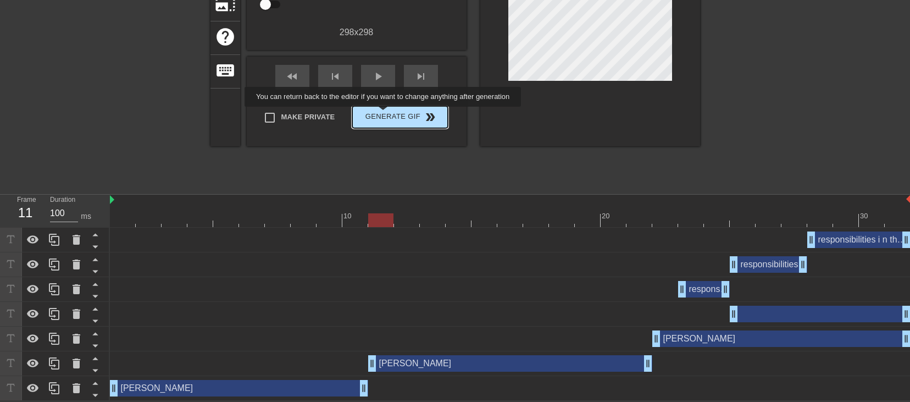
click at [384, 114] on span "Generate Gif double_arrow" at bounding box center [400, 116] width 86 height 13
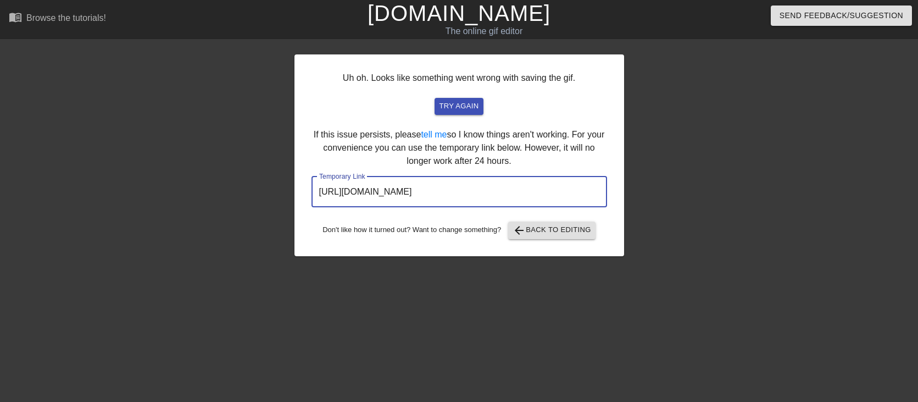
click at [486, 190] on input "[URL][DOMAIN_NAME]" at bounding box center [460, 191] width 296 height 31
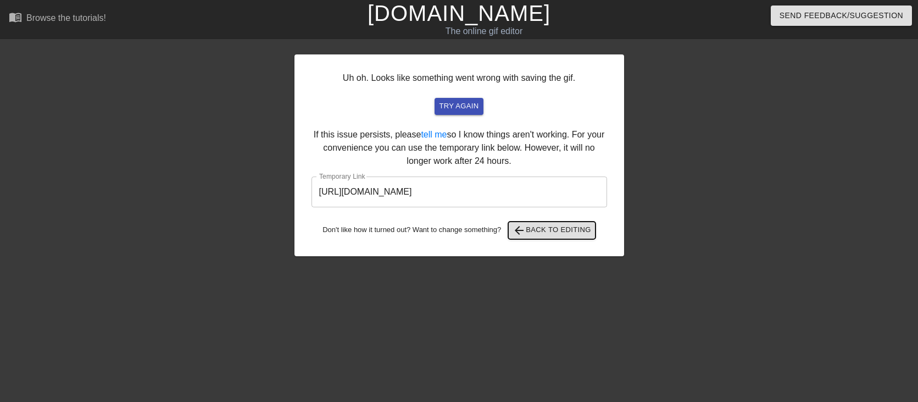
click at [530, 229] on span "arrow_back Back to Editing" at bounding box center [552, 230] width 79 height 13
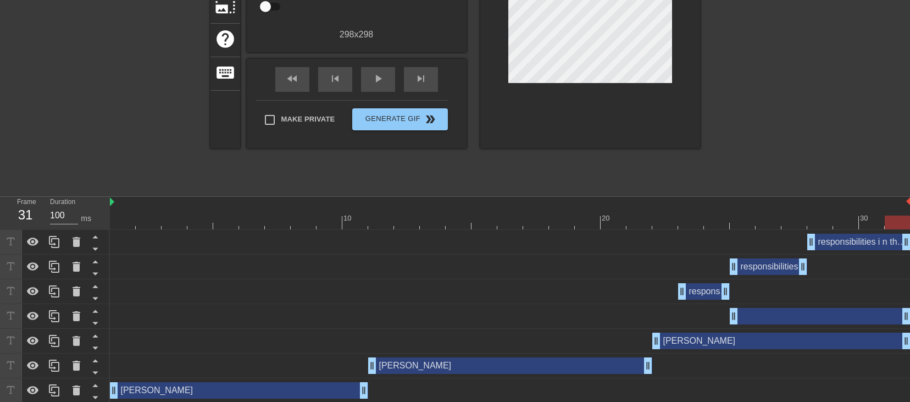
scroll to position [187, 0]
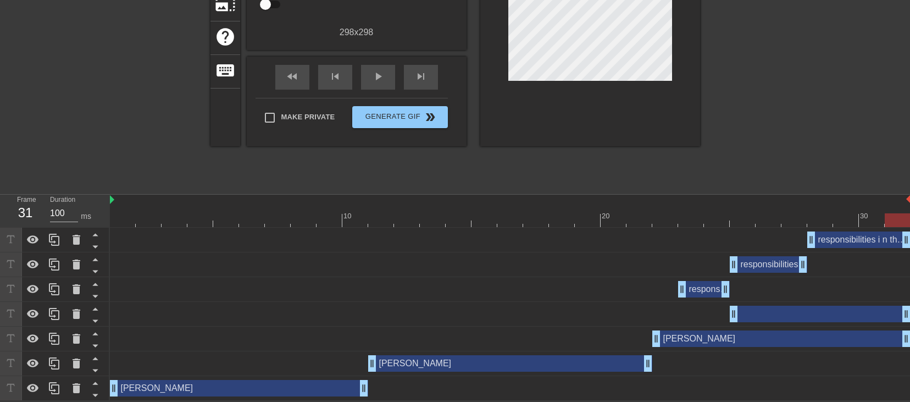
click at [808, 237] on div "responsibilities in the cage text 5 drag_handle drag_handle" at bounding box center [510, 289] width 800 height 25
click at [803, 237] on div "drag_handle drag_handle" at bounding box center [820, 313] width 181 height 16
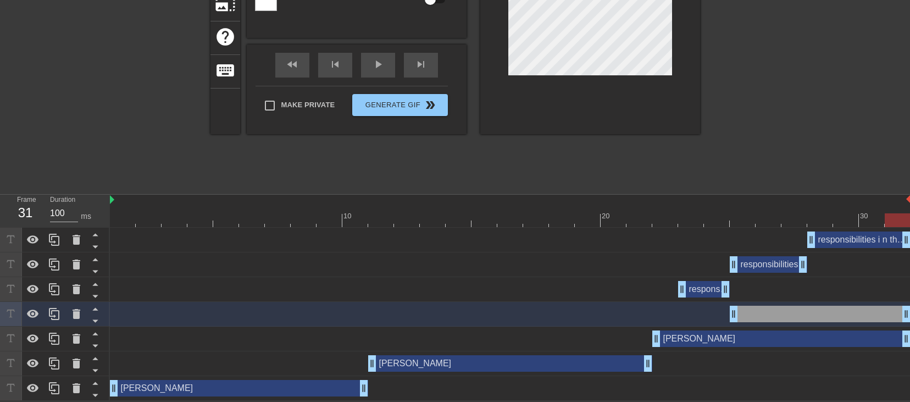
click at [761, 237] on div "drag_handle drag_handle" at bounding box center [820, 313] width 181 height 16
click at [81, 237] on icon at bounding box center [76, 313] width 13 height 13
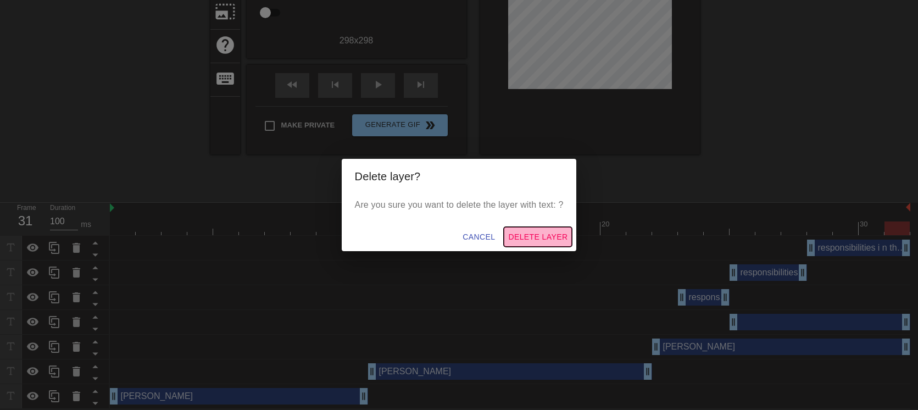
click at [544, 235] on span "Delete Layer" at bounding box center [537, 237] width 59 height 14
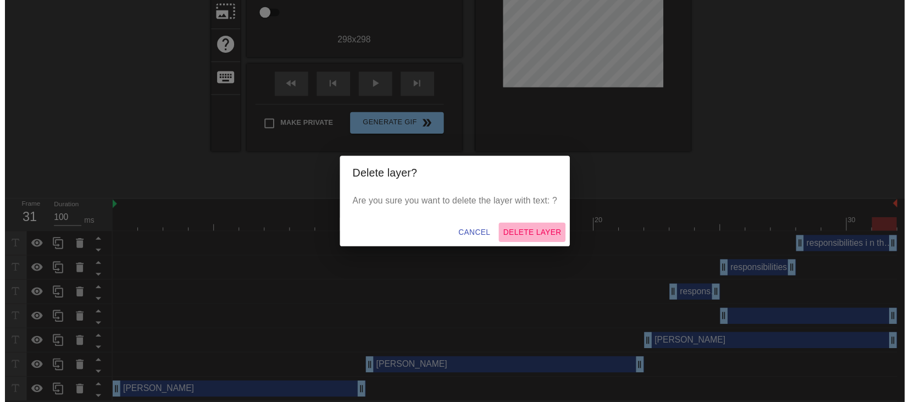
scroll to position [162, 0]
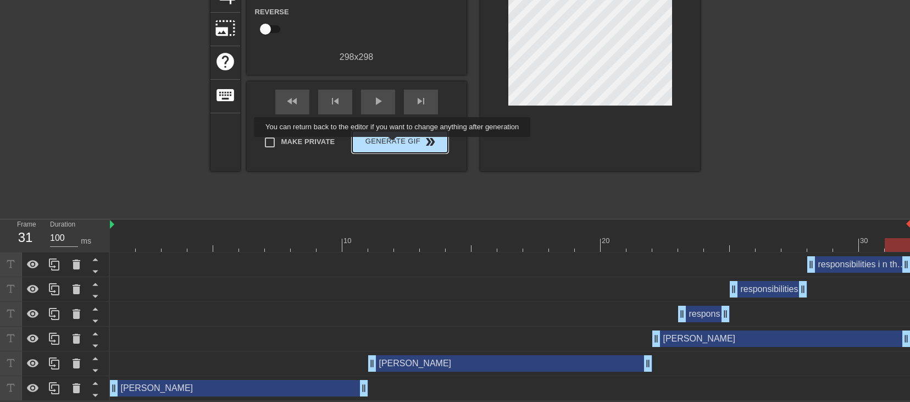
click at [393, 144] on span "Generate Gif double_arrow" at bounding box center [400, 141] width 86 height 13
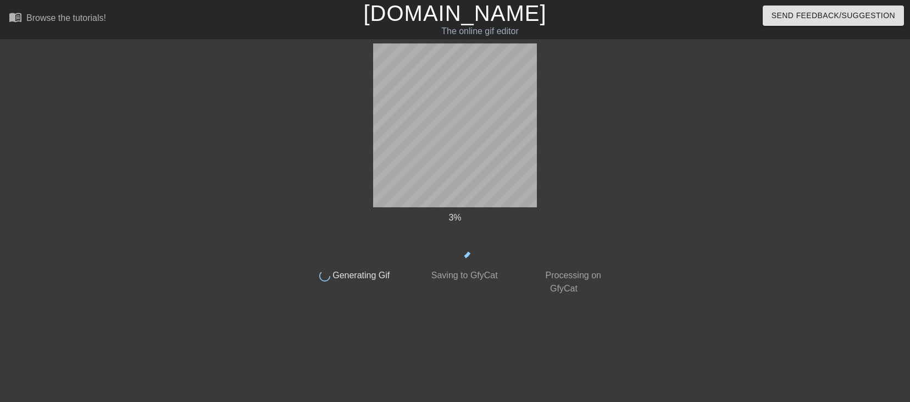
scroll to position [0, 0]
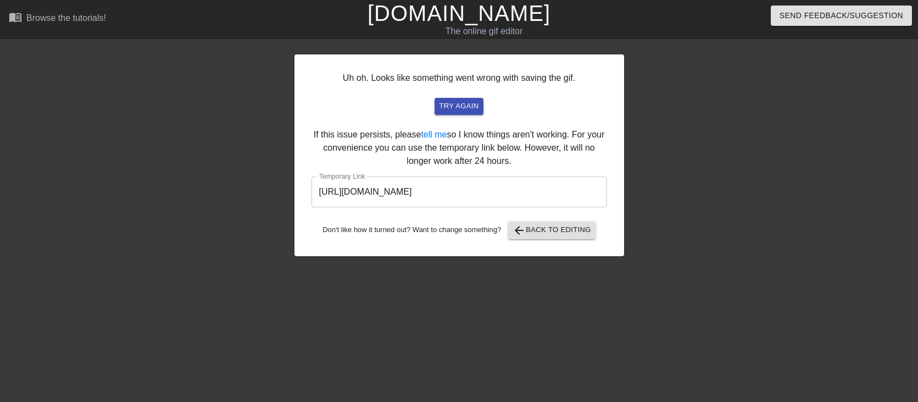
click at [547, 194] on input "[URL][DOMAIN_NAME]" at bounding box center [460, 191] width 296 height 31
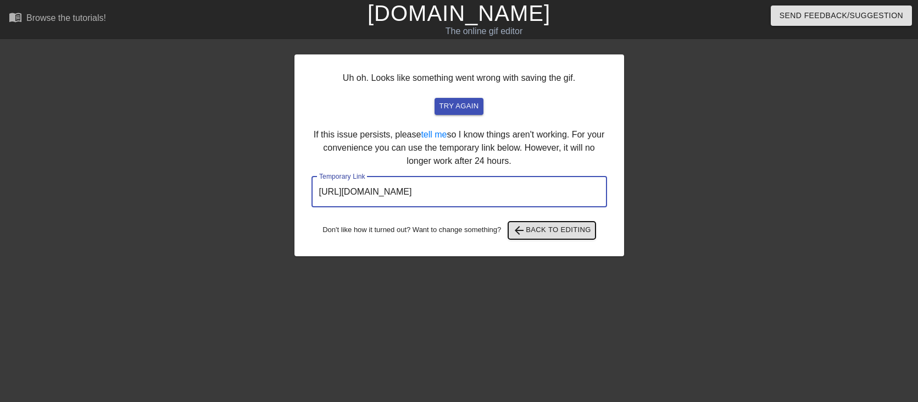
click at [553, 229] on span "arrow_back Back to Editing" at bounding box center [552, 230] width 79 height 13
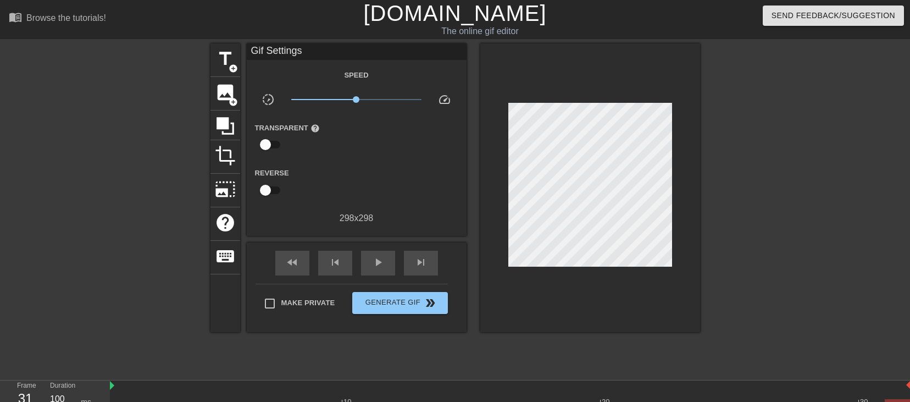
scroll to position [162, 0]
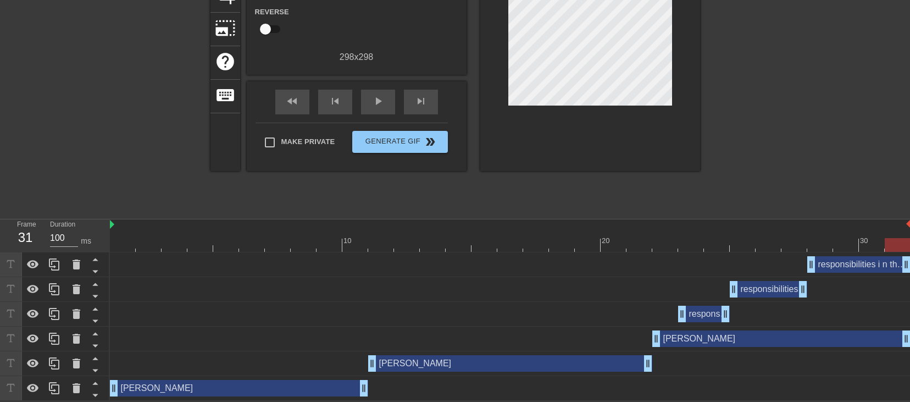
click at [749, 237] on div "[PERSON_NAME] drag_handle drag_handle" at bounding box center [781, 338] width 258 height 16
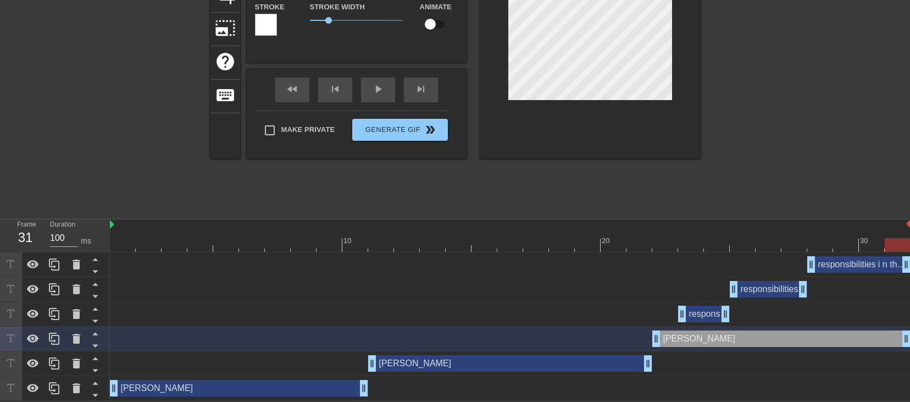
click at [704, 237] on div "responsibilities in the cage text 5 drag_handle drag_handle" at bounding box center [704, 313] width 52 height 16
type input "responsibilities in the cage text 5"
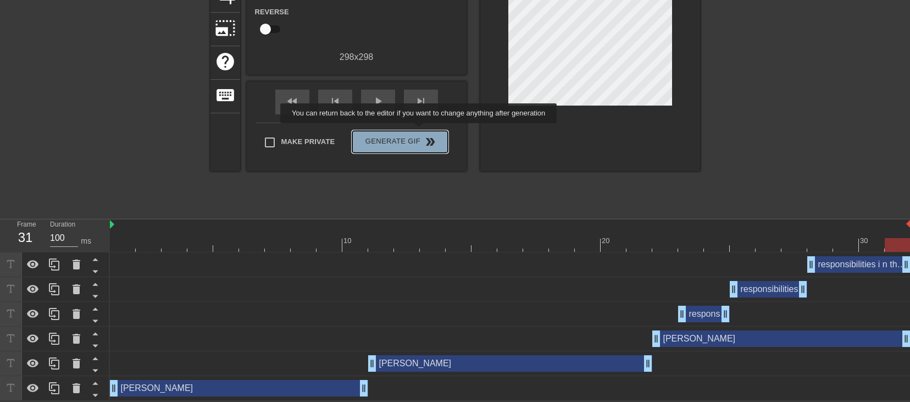
click at [420, 131] on button "Generate Gif double_arrow" at bounding box center [399, 142] width 95 height 22
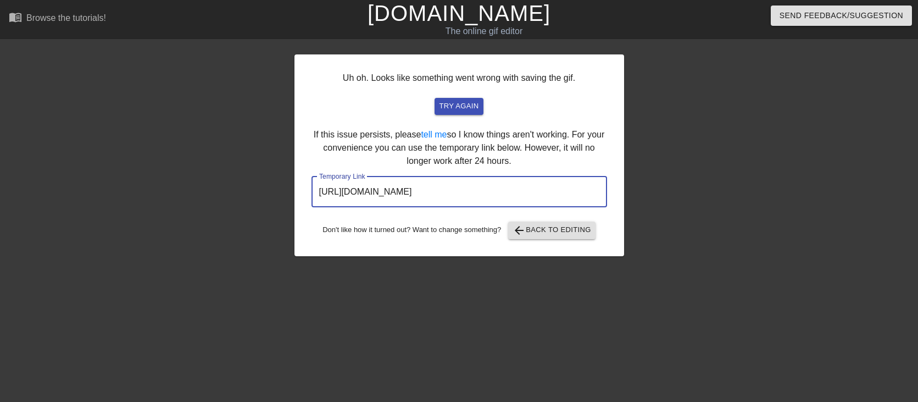
click at [508, 194] on input "[URL][DOMAIN_NAME]" at bounding box center [460, 191] width 296 height 31
click at [532, 227] on span "arrow_back Back to Editing" at bounding box center [552, 230] width 79 height 13
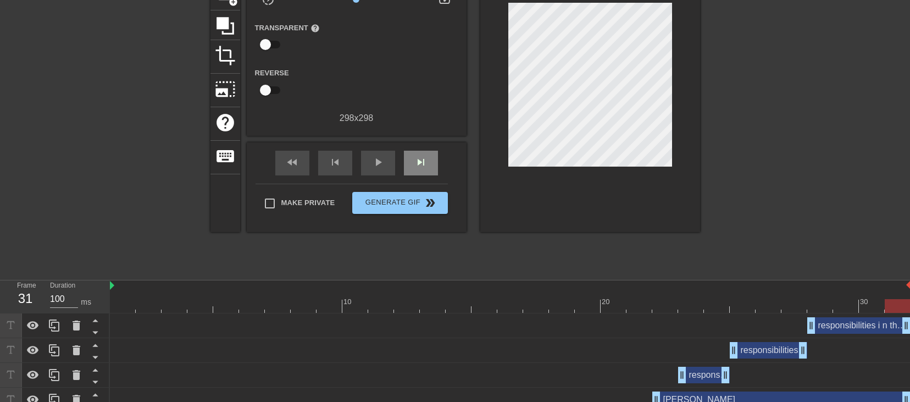
scroll to position [162, 0]
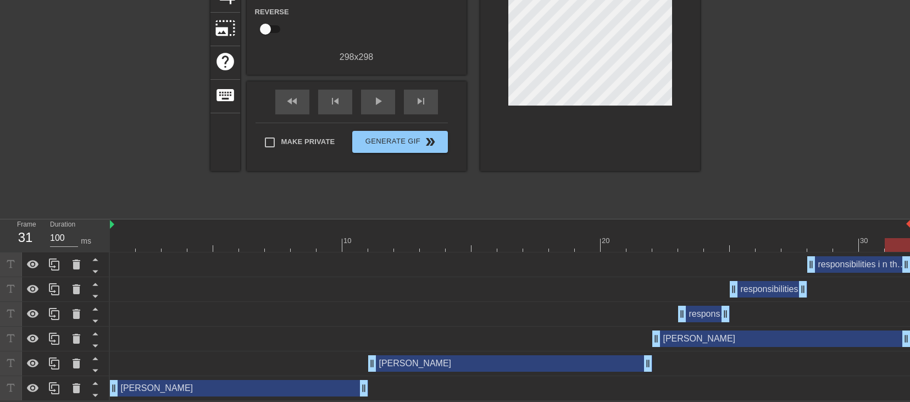
drag, startPoint x: 907, startPoint y: 267, endPoint x: 920, endPoint y: 262, distance: 13.6
click at [909, 237] on html "menu_book Browse the tutorials! [DOMAIN_NAME] The online gif editor Send Feedba…" at bounding box center [455, 119] width 910 height 561
click at [420, 237] on div "[PERSON_NAME] drag_handle drag_handle" at bounding box center [510, 338] width 800 height 16
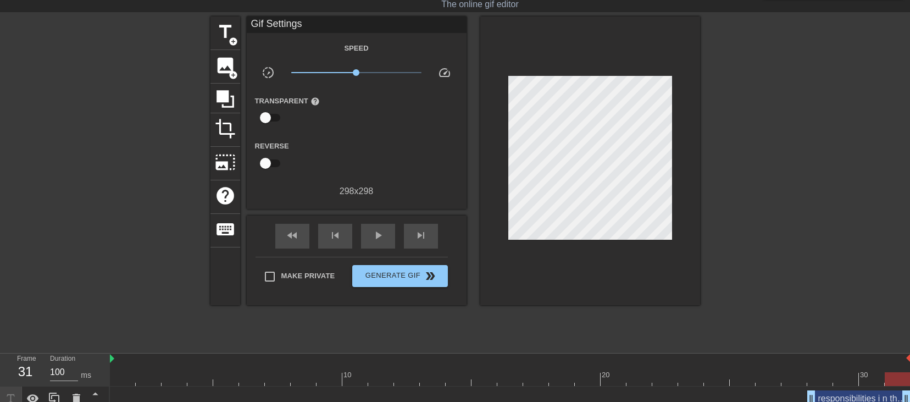
scroll to position [0, 0]
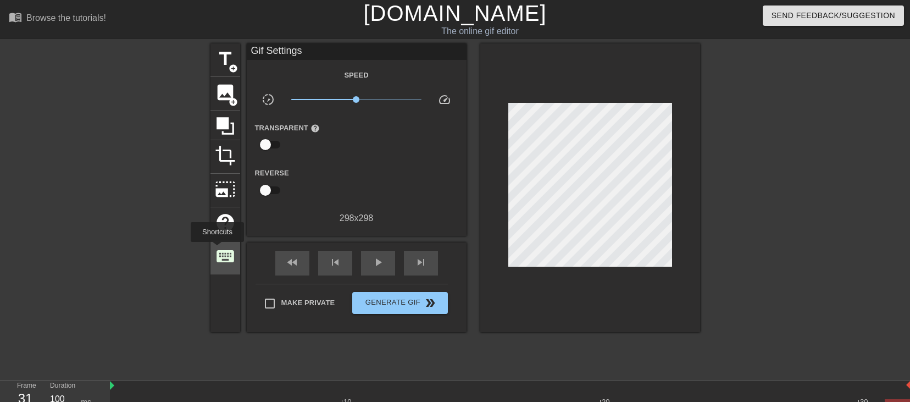
click at [217, 237] on span "keyboard" at bounding box center [225, 256] width 21 height 21
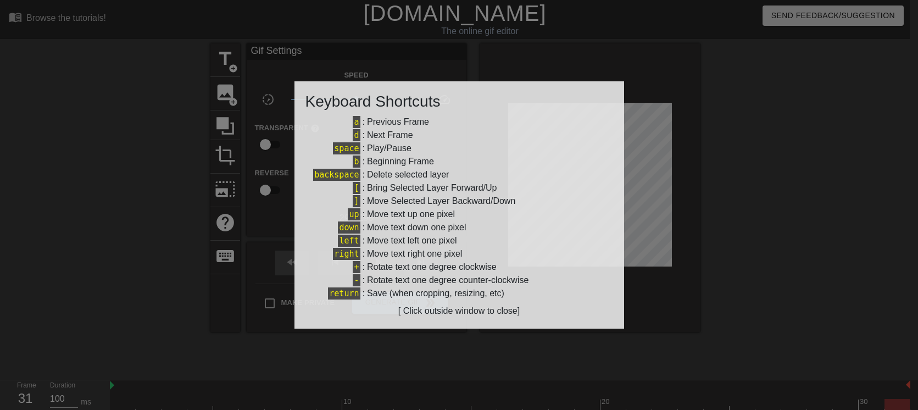
click at [235, 160] on div at bounding box center [459, 205] width 918 height 410
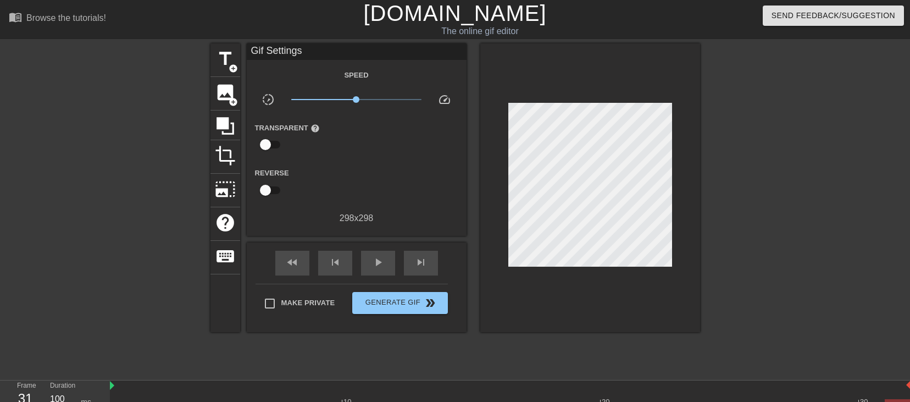
scroll to position [110, 0]
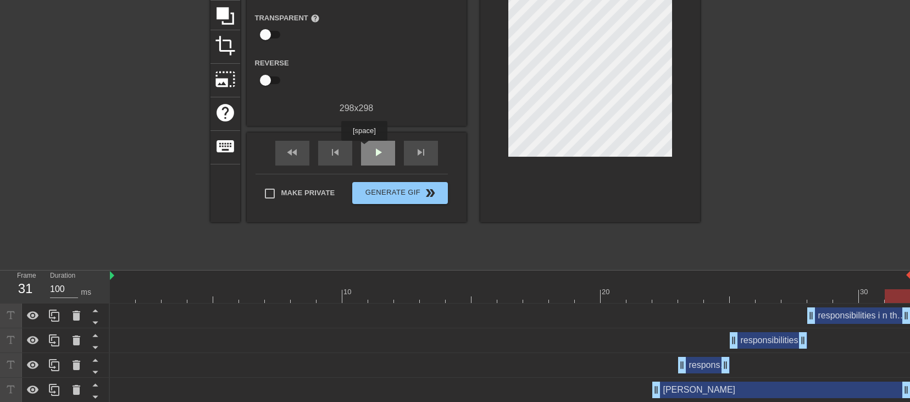
click at [364, 148] on div "play_arrow" at bounding box center [378, 153] width 34 height 25
click at [370, 151] on div "pause" at bounding box center [378, 153] width 34 height 25
click at [370, 151] on div "play_arrow" at bounding box center [378, 153] width 34 height 25
click at [370, 151] on div "pause" at bounding box center [378, 153] width 34 height 25
click at [370, 151] on div "play_arrow" at bounding box center [378, 153] width 34 height 25
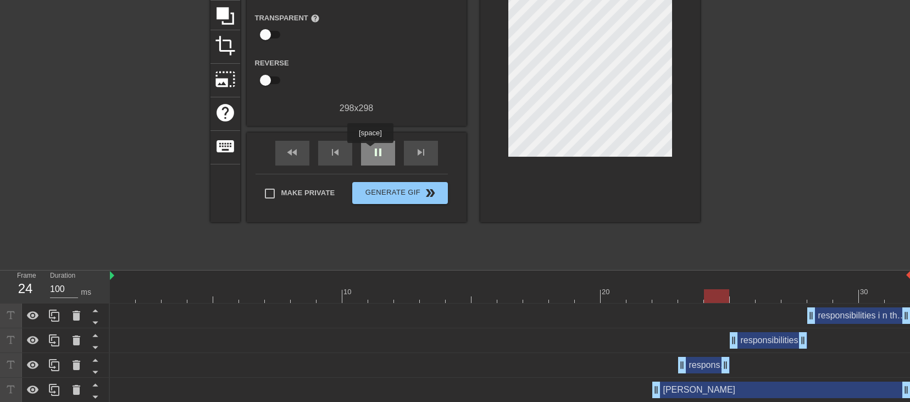
click at [370, 151] on div "pause" at bounding box center [378, 153] width 34 height 25
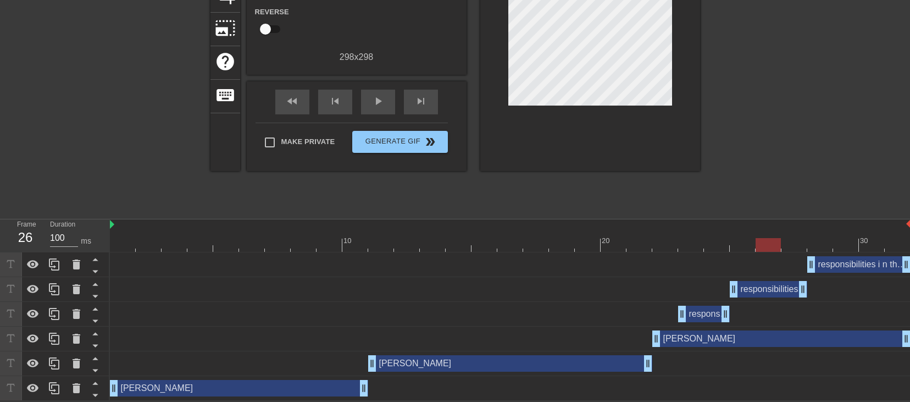
click at [702, 237] on div "responsibilities in the cage text 5 drag_handle drag_handle" at bounding box center [704, 313] width 52 height 16
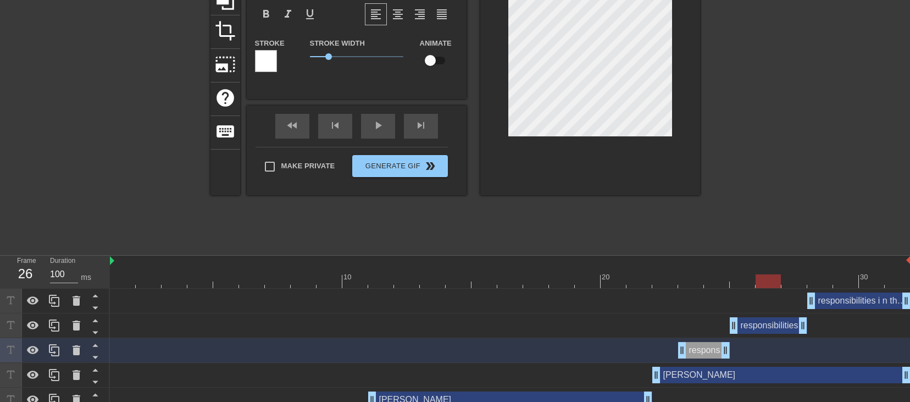
scroll to position [107, 0]
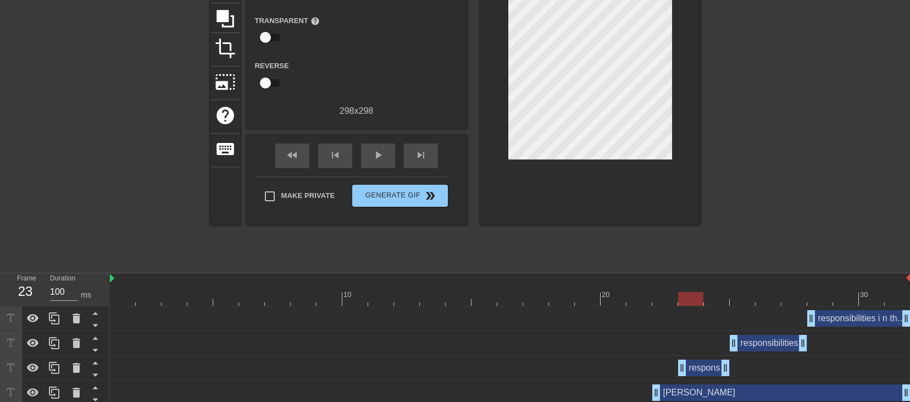
drag, startPoint x: 766, startPoint y: 297, endPoint x: 700, endPoint y: 292, distance: 65.6
click at [700, 237] on div at bounding box center [690, 299] width 25 height 14
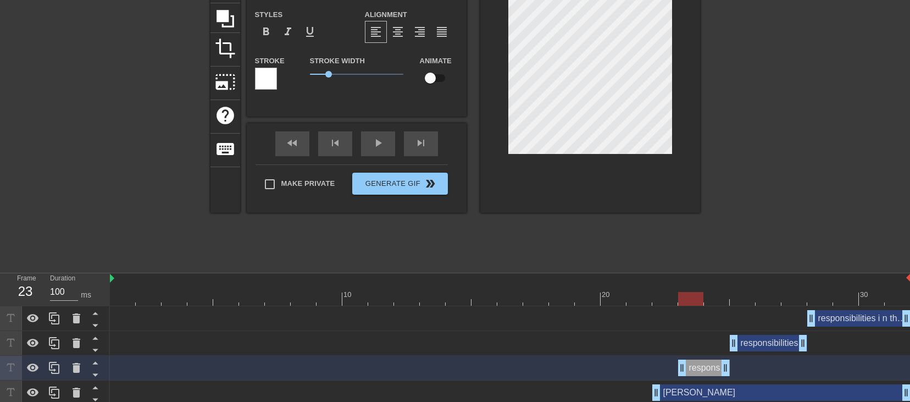
scroll to position [2, 9]
type input "responsibilities in the cage 5"
type textarea "responsibilities in the cage 5"
type input "responsibilities in the cage"
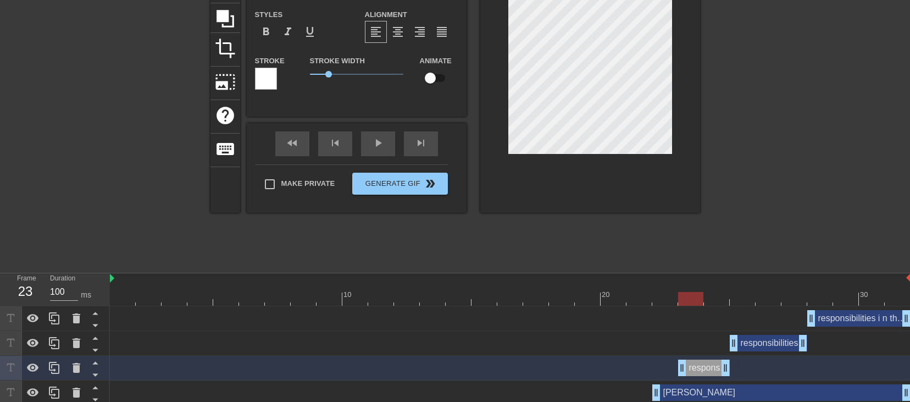
type textarea "responsibilities in the cage"
click at [397, 180] on div "Make Private Generate Gif double_arrow" at bounding box center [351, 185] width 192 height 43
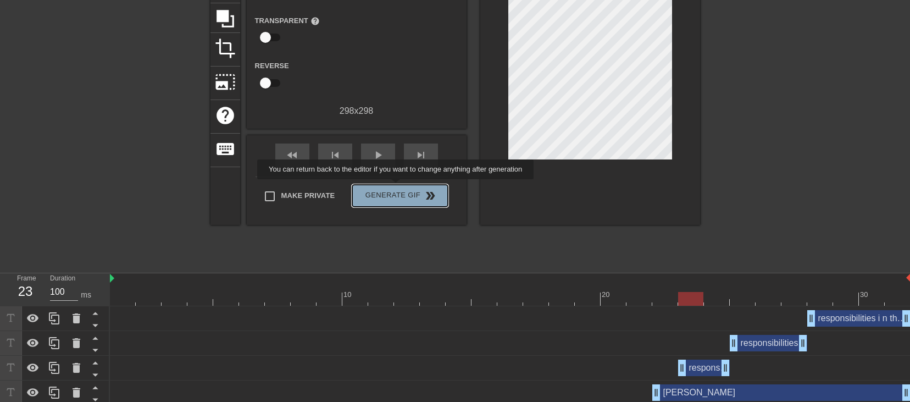
click at [397, 187] on button "Generate Gif double_arrow" at bounding box center [399, 196] width 95 height 22
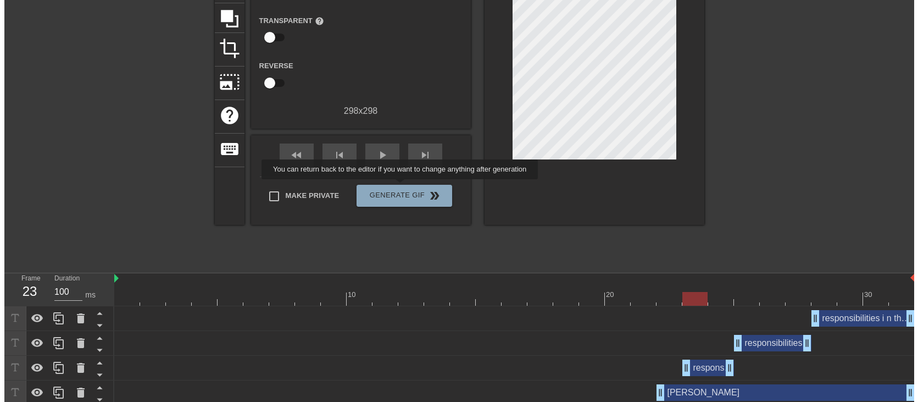
scroll to position [0, 0]
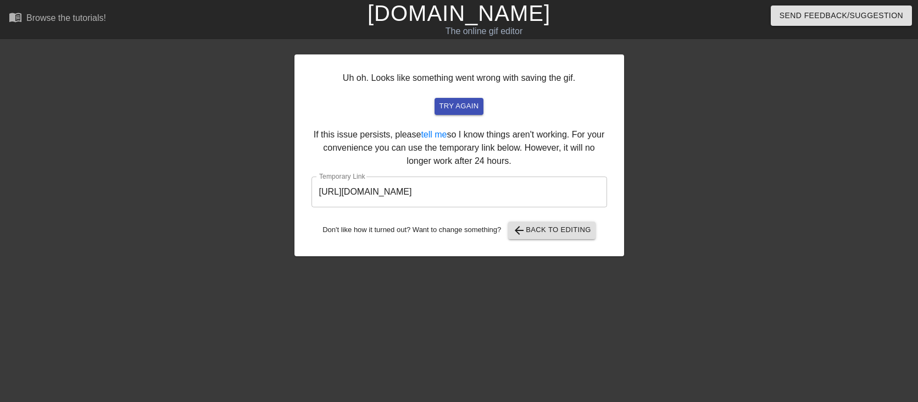
click at [489, 177] on input "[URL][DOMAIN_NAME]" at bounding box center [460, 191] width 296 height 31
